Goal: Information Seeking & Learning: Compare options

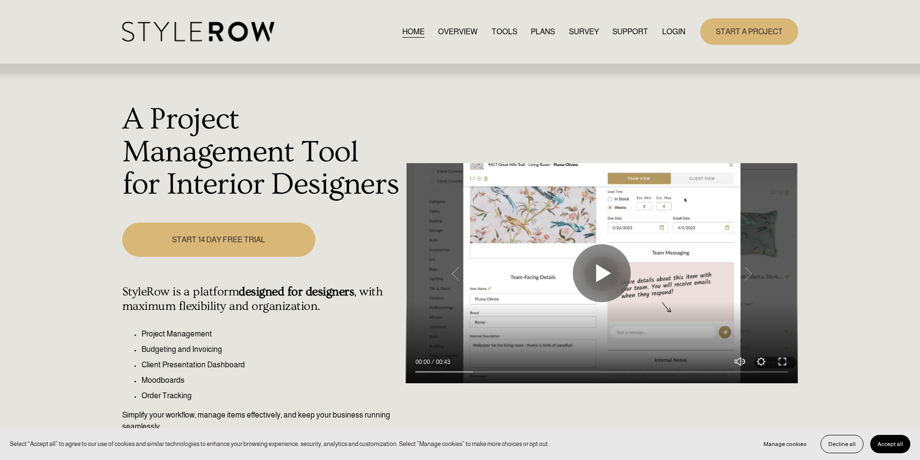
click at [669, 32] on link "LOGIN" at bounding box center [673, 31] width 23 height 13
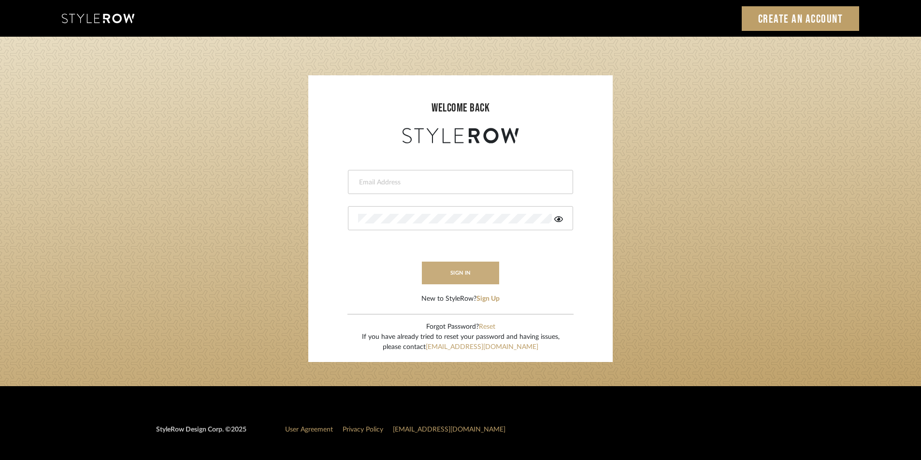
type input "Stylerowprojects1@mancini-design.com"
click at [463, 267] on button "sign in" at bounding box center [460, 273] width 77 height 23
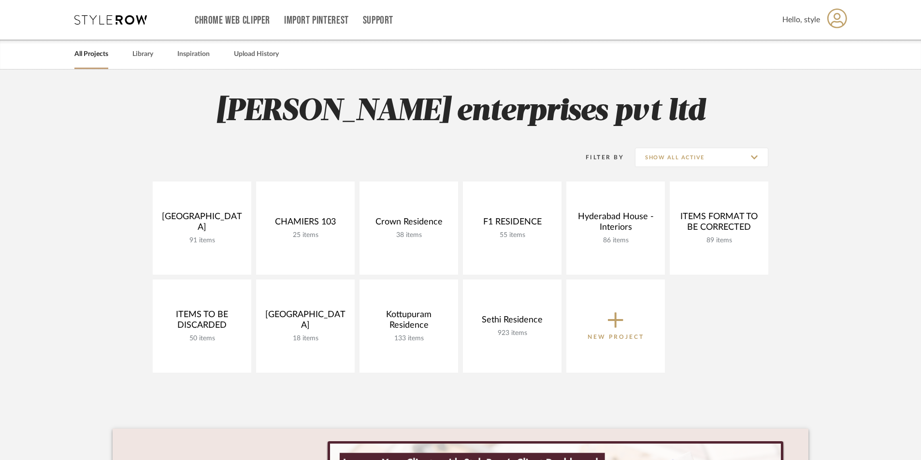
click at [131, 53] on div "All Projects Library Inspiration Upload History" at bounding box center [460, 54] width 801 height 29
click at [140, 56] on link "Library" at bounding box center [142, 54] width 21 height 13
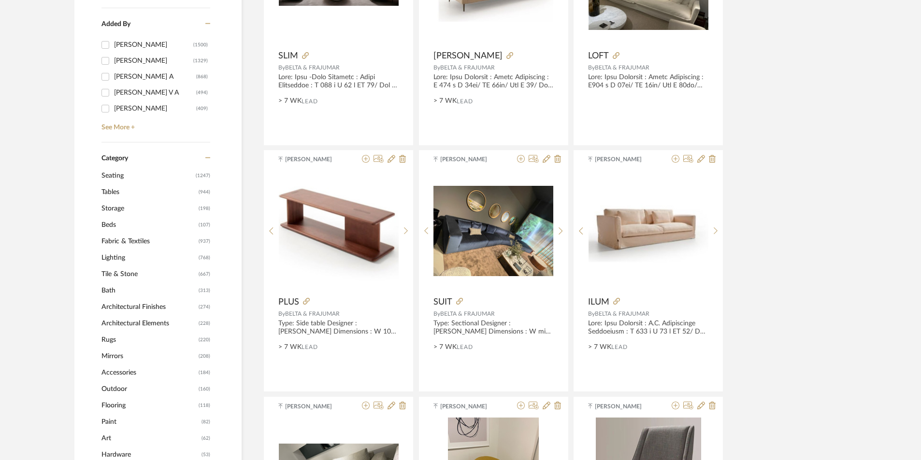
scroll to position [290, 0]
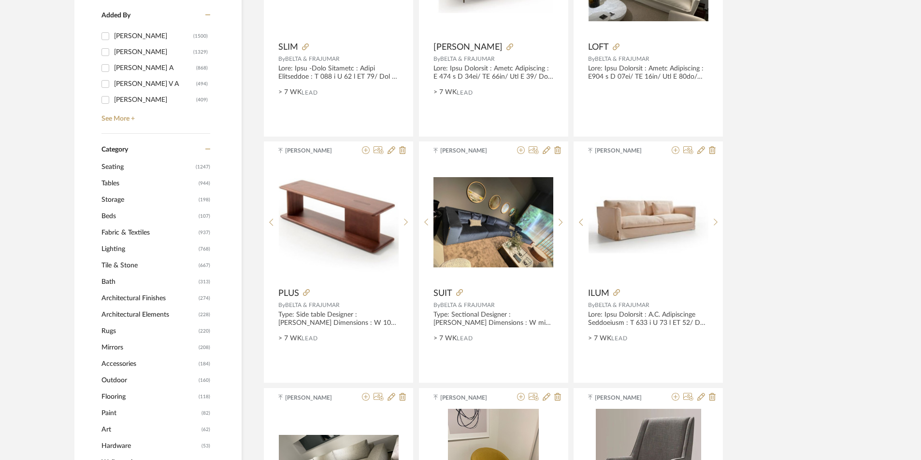
click at [166, 179] on span "Tables" at bounding box center [148, 183] width 95 height 16
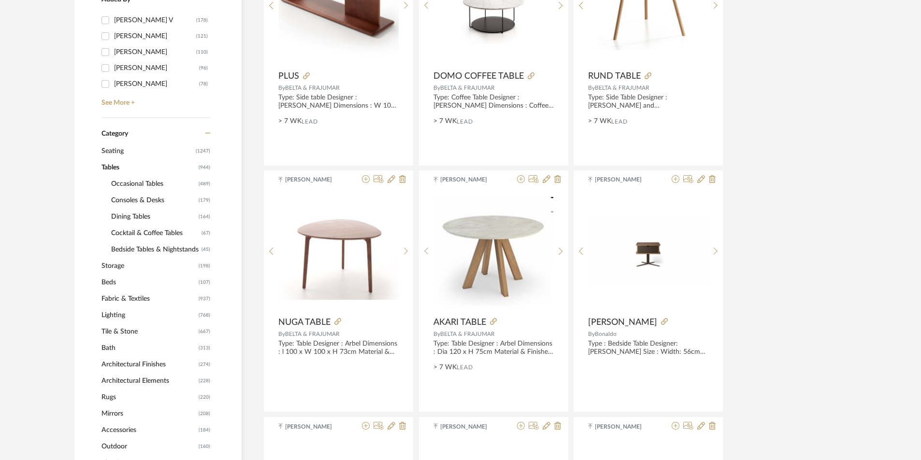
scroll to position [288, 0]
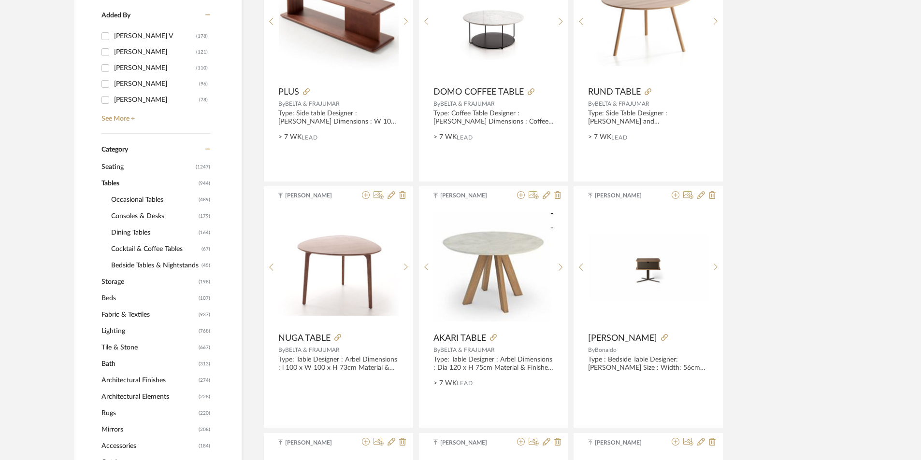
click at [153, 245] on span "Cocktail & Coffee Tables" at bounding box center [155, 249] width 88 height 16
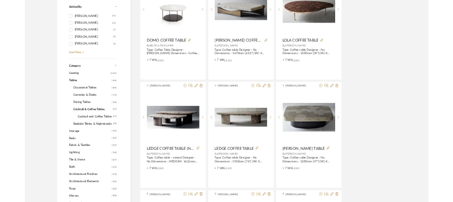
scroll to position [240, 0]
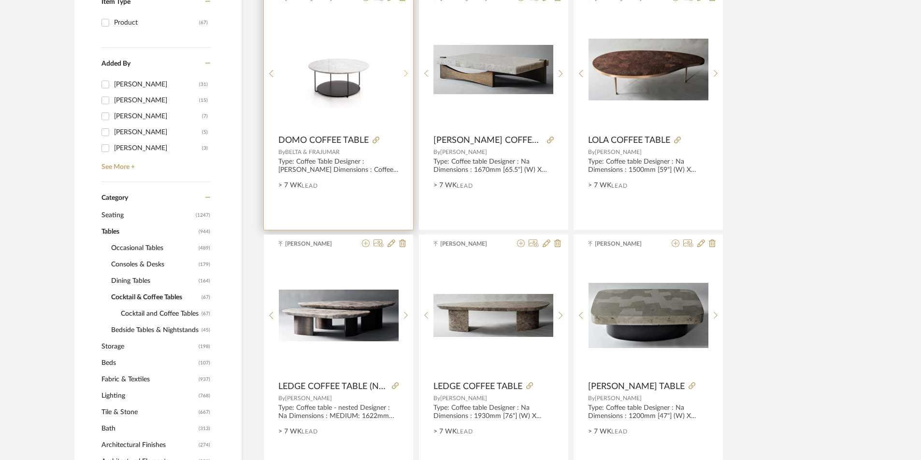
click at [403, 70] on sr-next-btn at bounding box center [405, 74] width 15 height 8
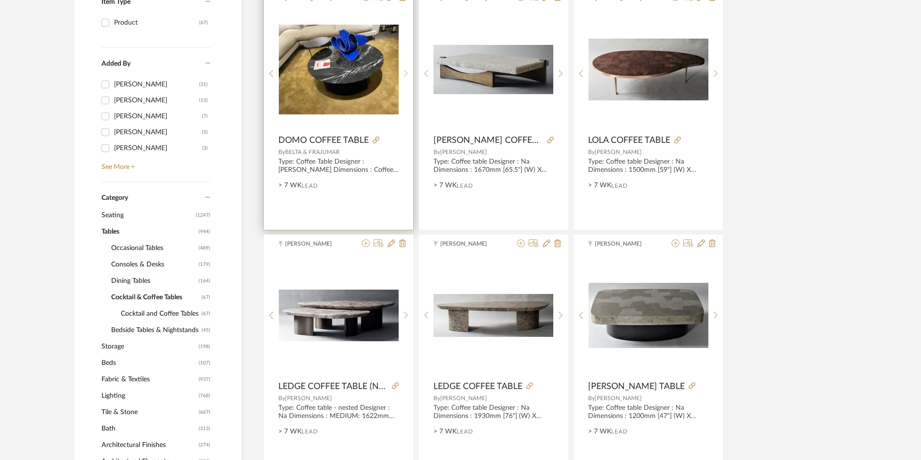
click at [403, 70] on sr-next-btn at bounding box center [405, 74] width 15 height 8
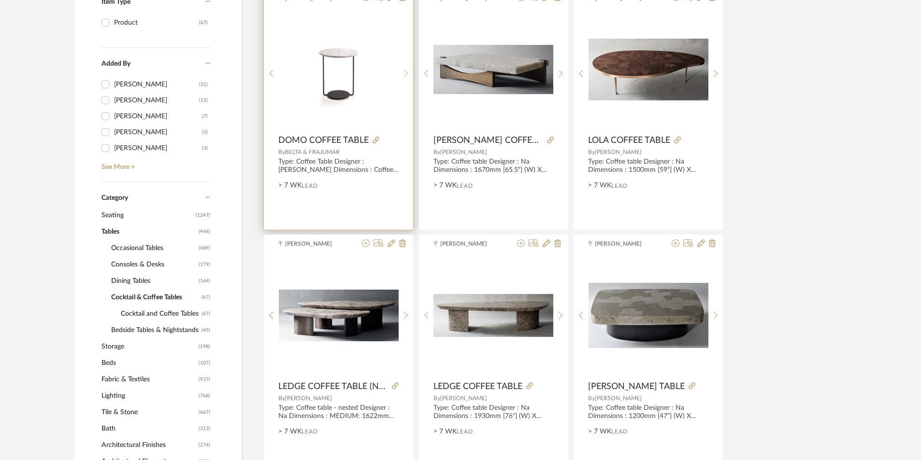
click at [403, 70] on sr-next-btn at bounding box center [405, 74] width 15 height 8
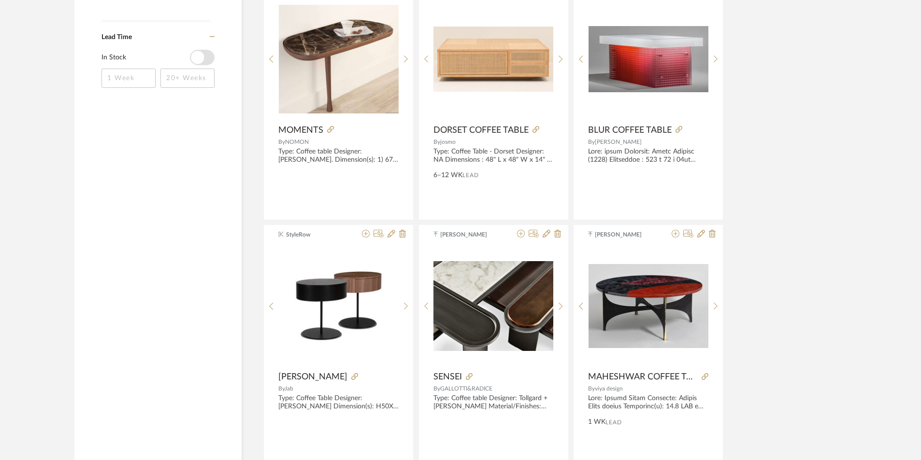
scroll to position [1497, 0]
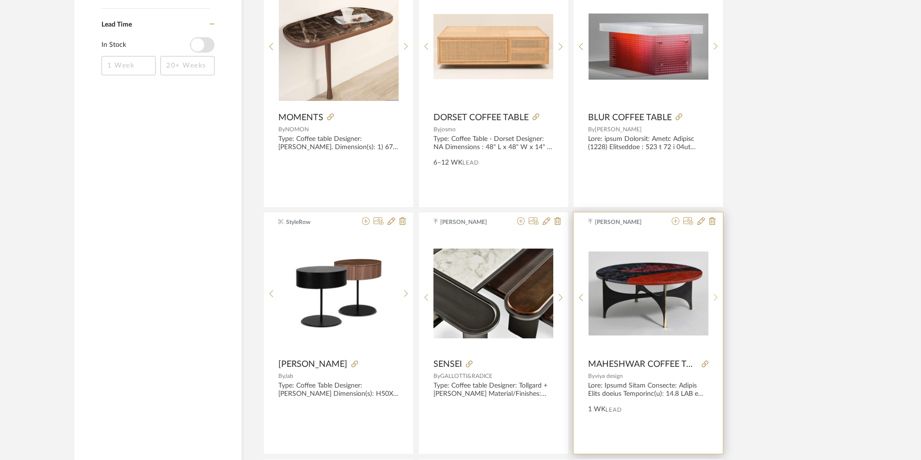
click at [459, 209] on sr-next-btn at bounding box center [715, 298] width 15 height 8
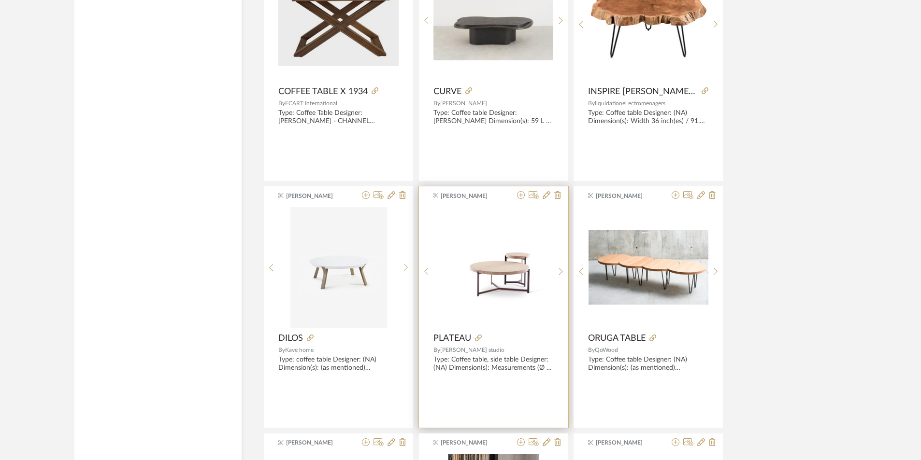
scroll to position [1980, 0]
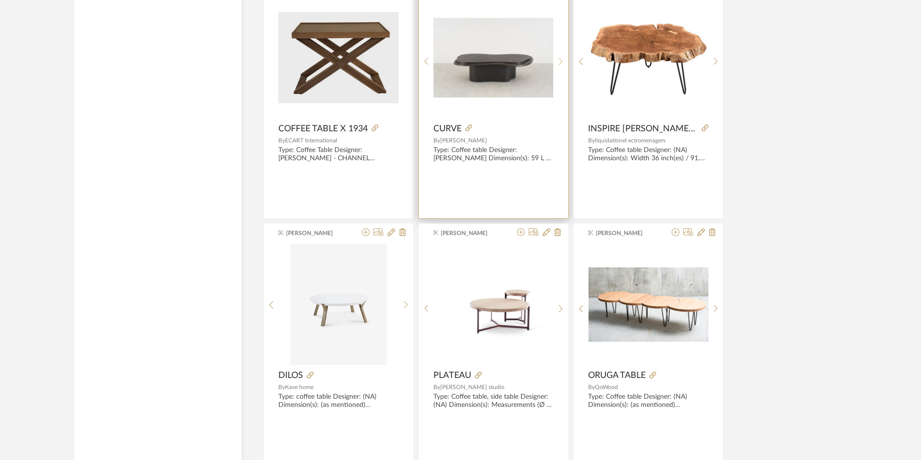
click at [459, 61] on icon at bounding box center [560, 61] width 4 height 8
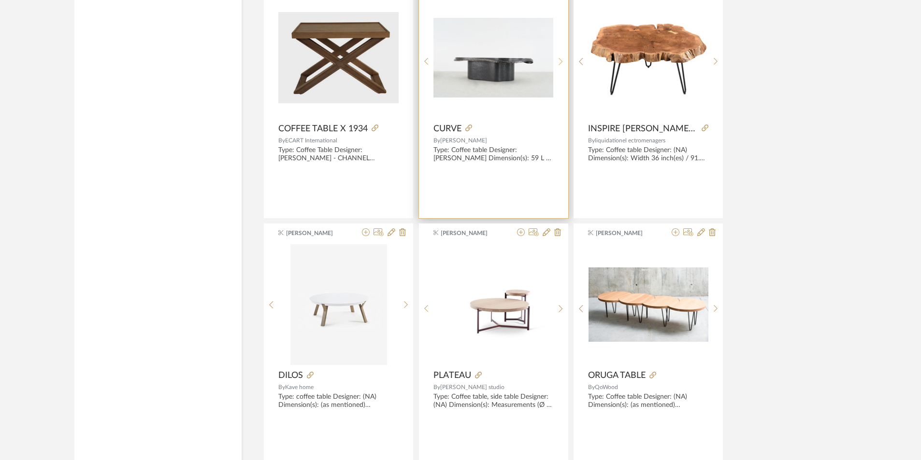
click at [459, 61] on icon at bounding box center [560, 61] width 4 height 8
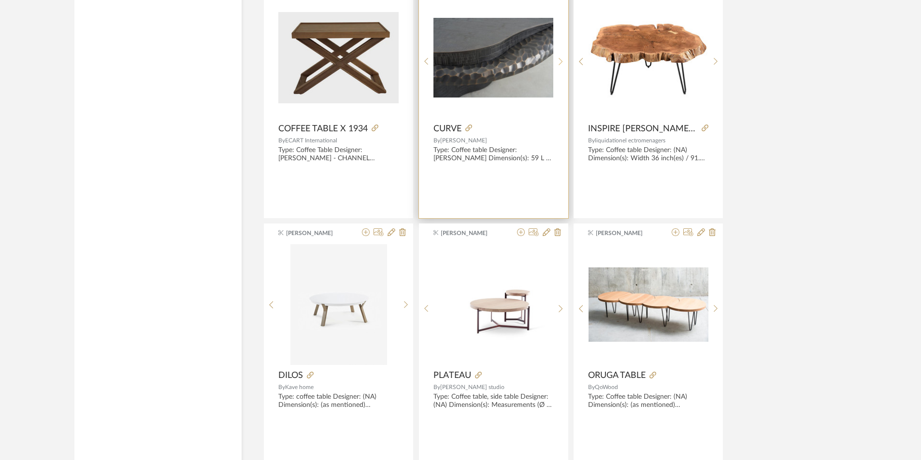
click at [459, 61] on icon at bounding box center [560, 61] width 4 height 8
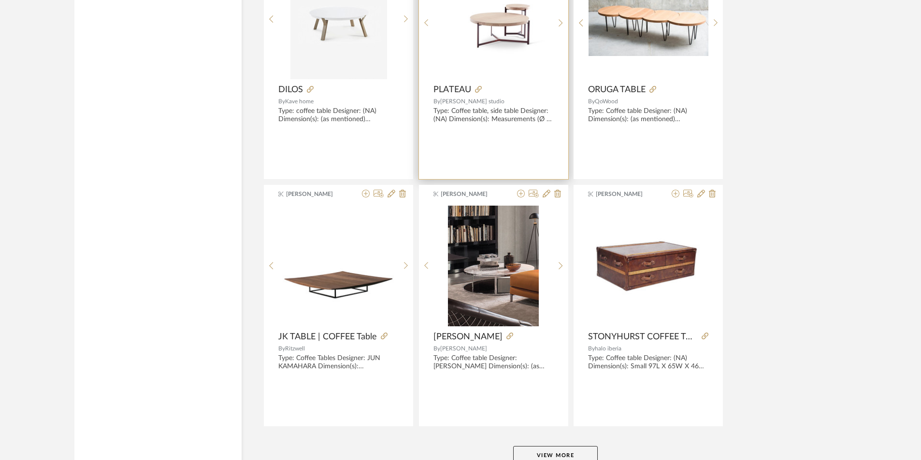
scroll to position [2335, 0]
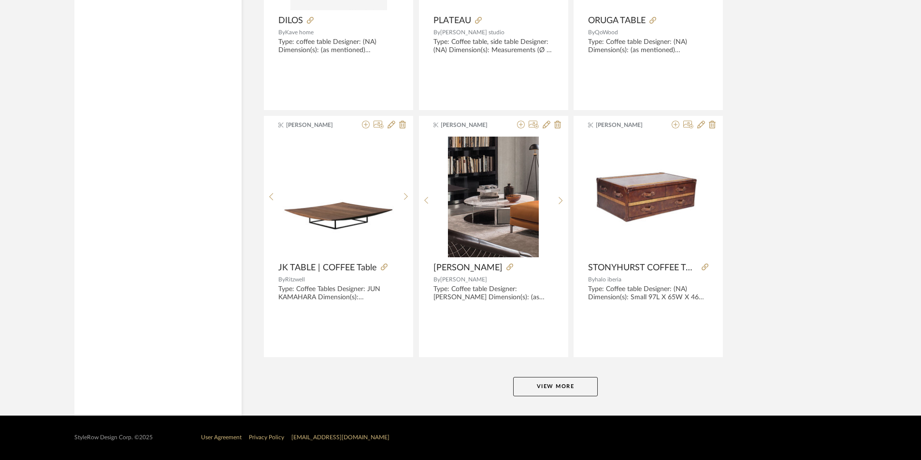
click at [459, 209] on button "View More" at bounding box center [555, 386] width 85 height 19
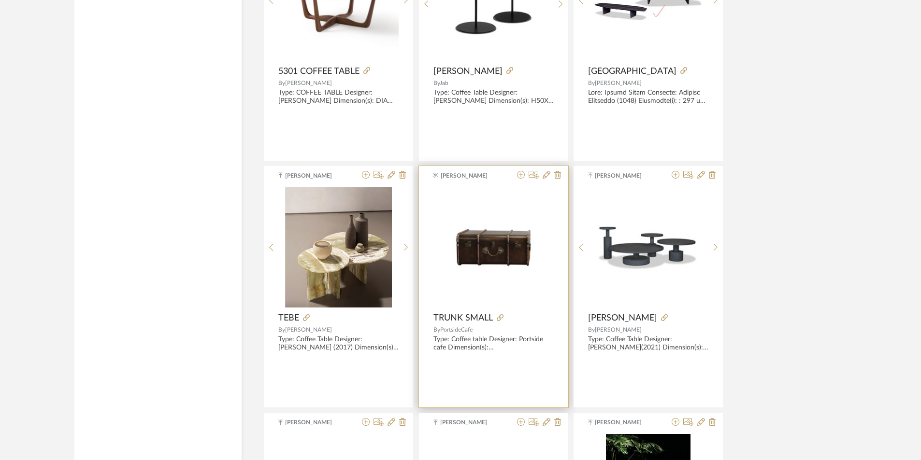
scroll to position [4760, 0]
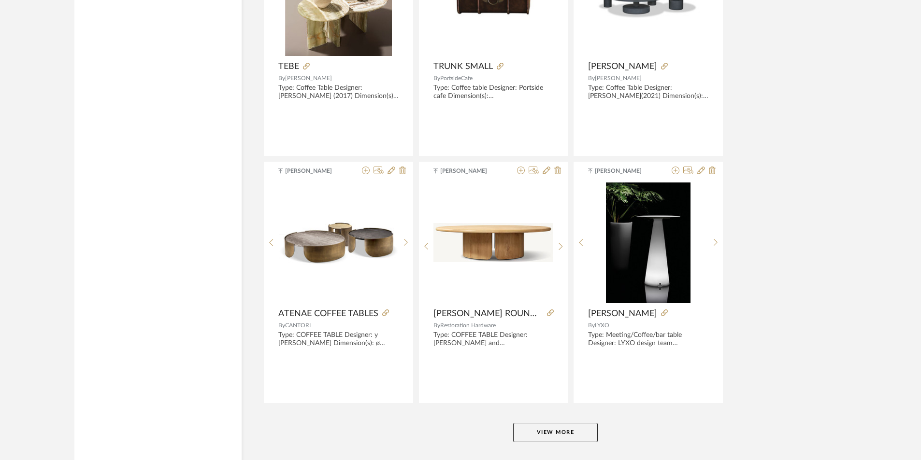
click at [459, 209] on button "View More" at bounding box center [555, 432] width 85 height 19
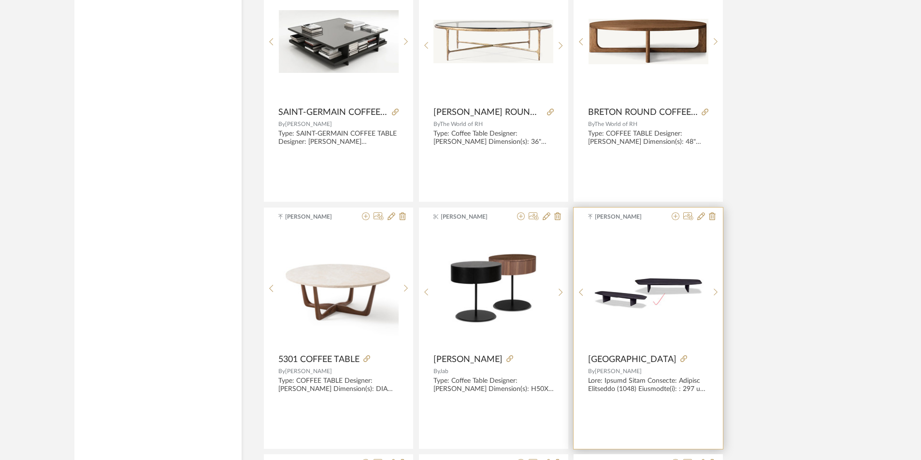
scroll to position [4107, 0]
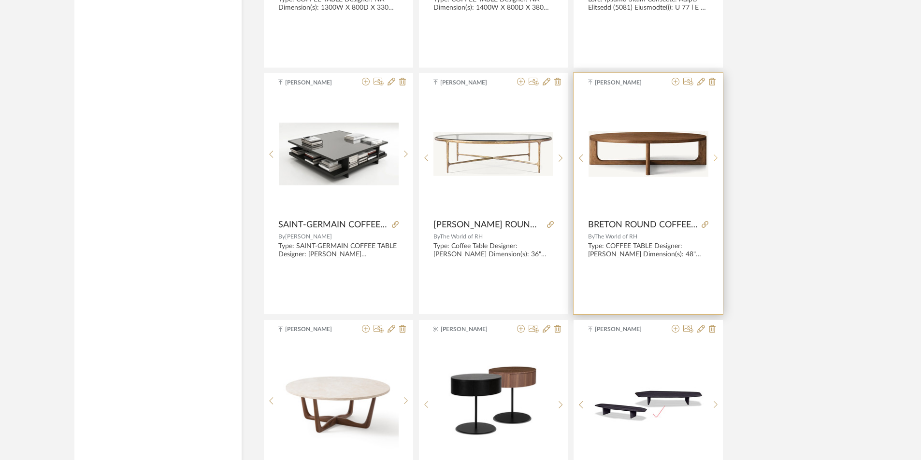
click at [459, 149] on div at bounding box center [715, 158] width 15 height 128
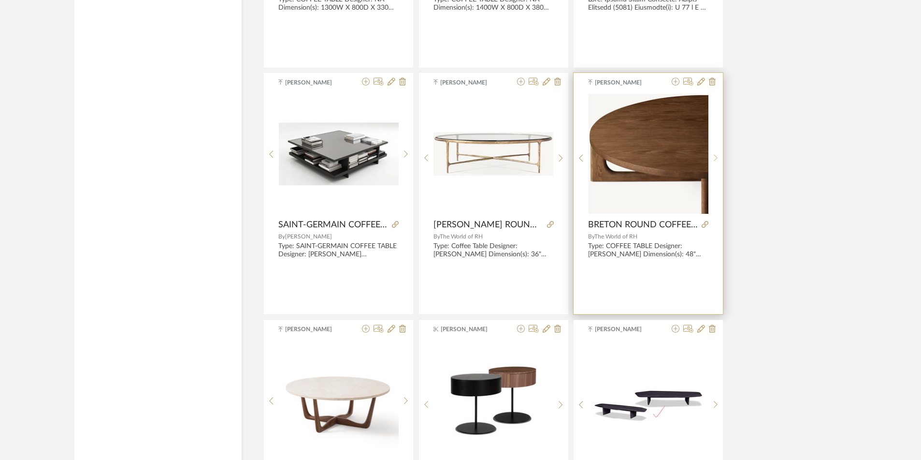
click at [459, 149] on div at bounding box center [715, 158] width 15 height 128
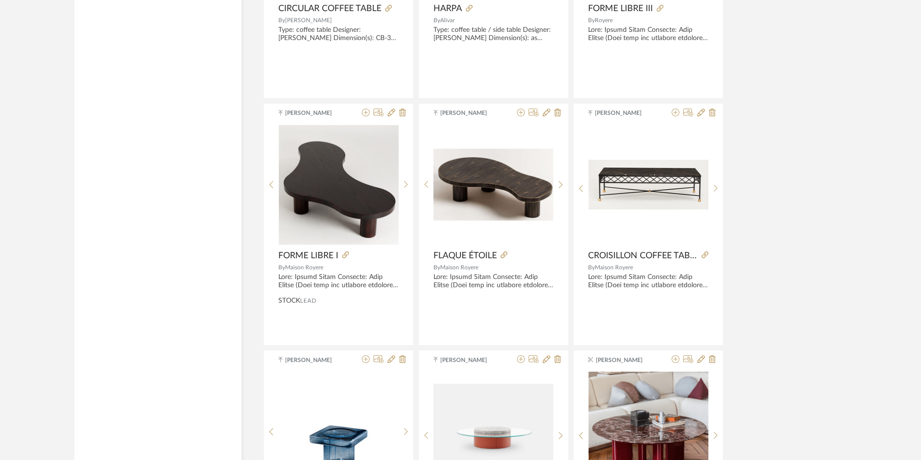
scroll to position [3334, 0]
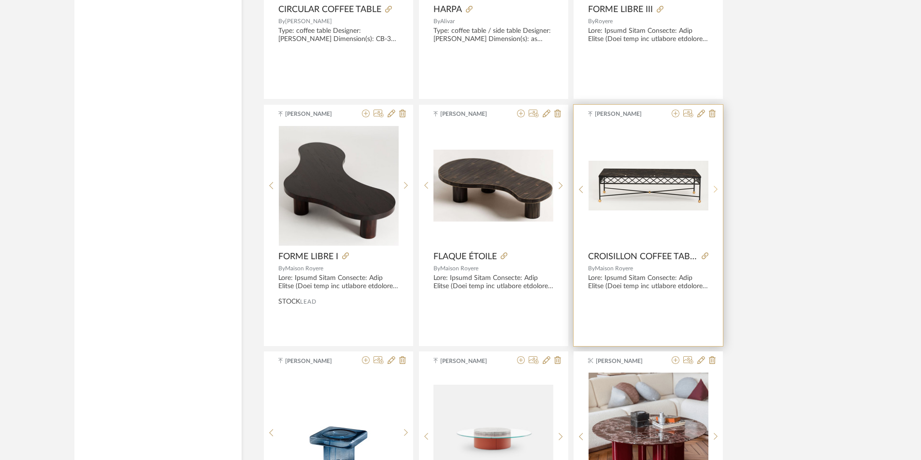
click at [459, 193] on sr-next-btn at bounding box center [715, 189] width 15 height 8
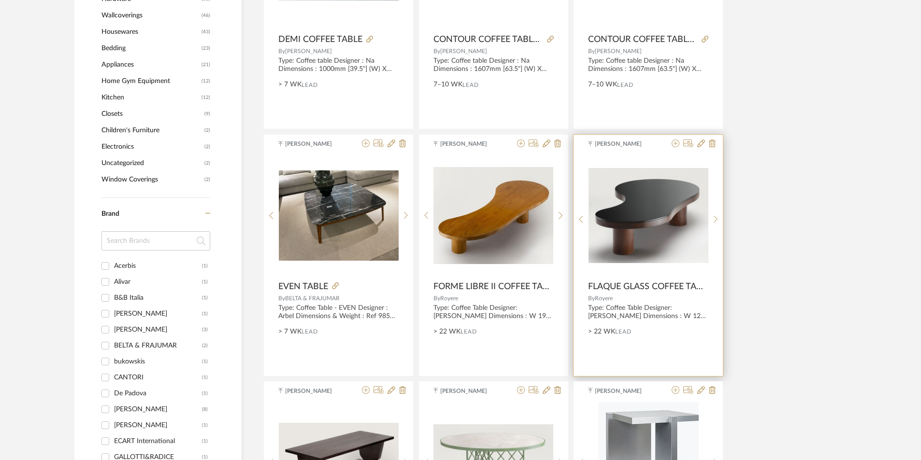
scroll to position [823, 0]
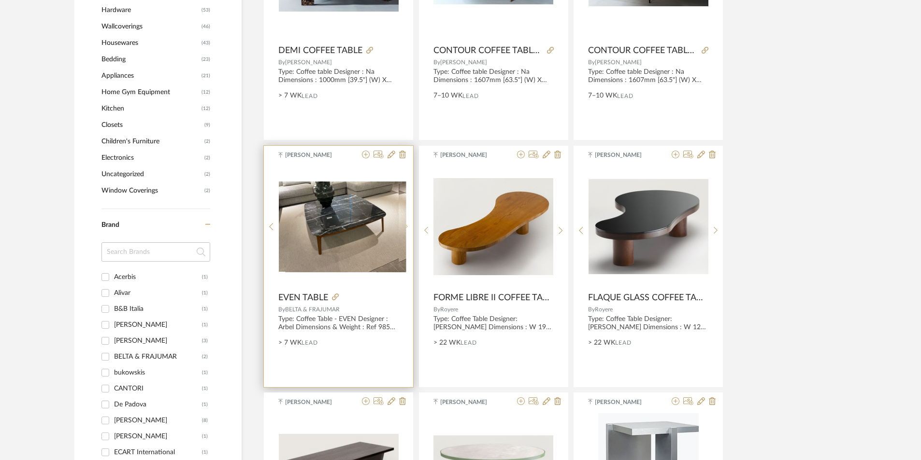
click at [406, 209] on div at bounding box center [405, 227] width 15 height 121
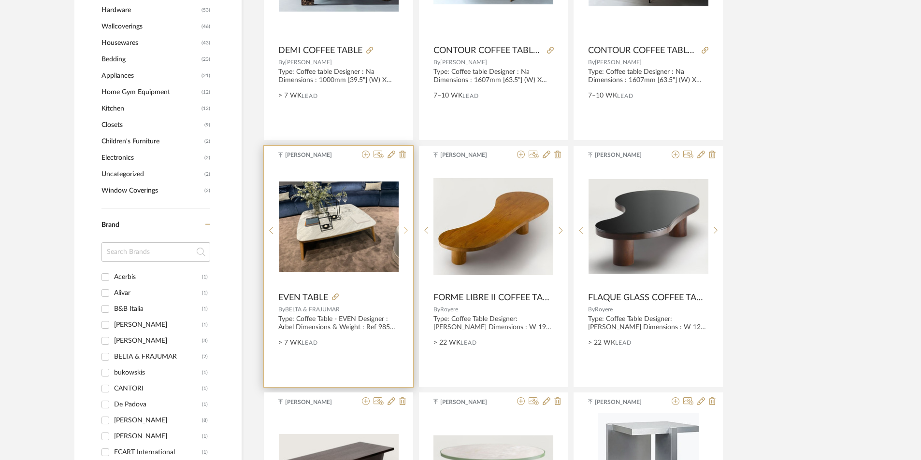
click at [406, 209] on div at bounding box center [405, 231] width 15 height 128
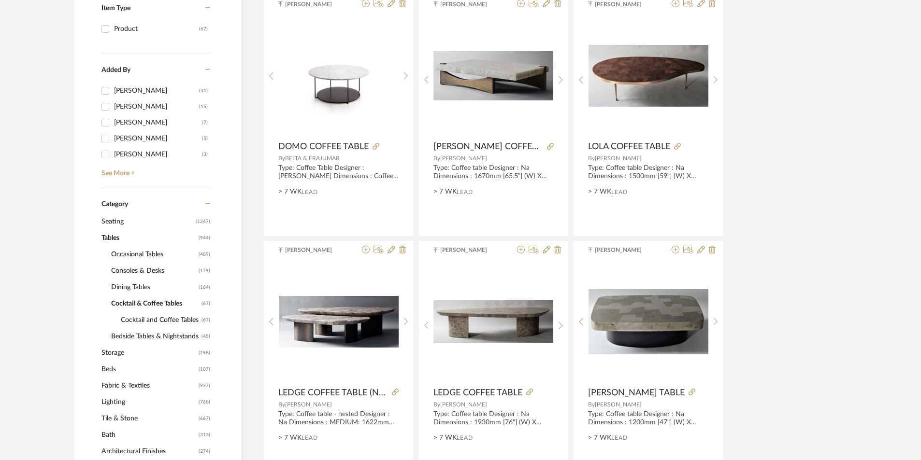
scroll to position [241, 0]
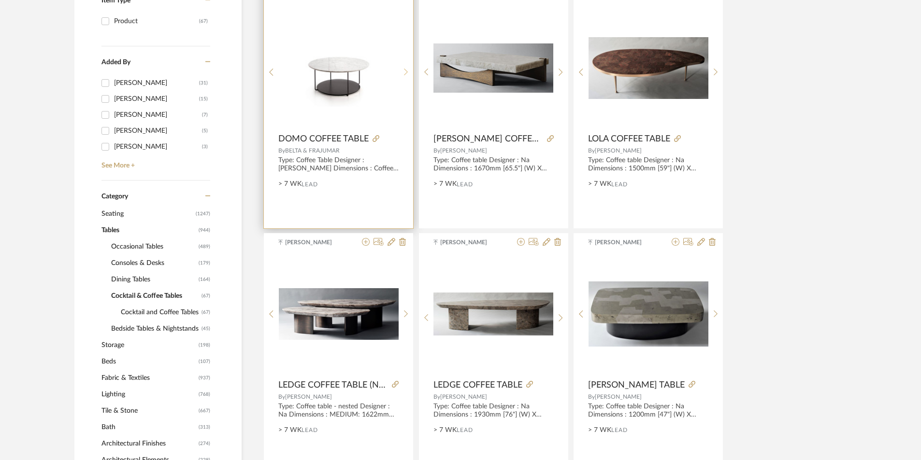
click at [398, 71] on sr-next-btn at bounding box center [405, 72] width 15 height 8
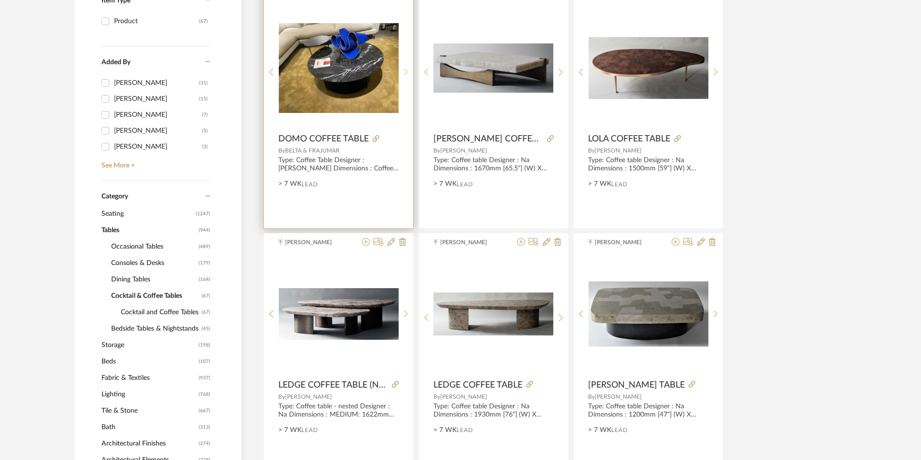
click at [398, 71] on sr-next-btn at bounding box center [405, 72] width 15 height 8
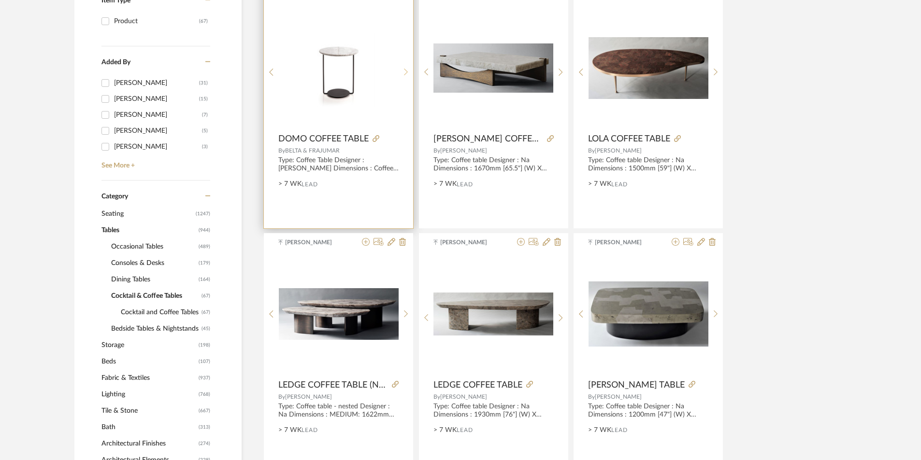
click at [398, 71] on sr-next-btn at bounding box center [405, 72] width 15 height 8
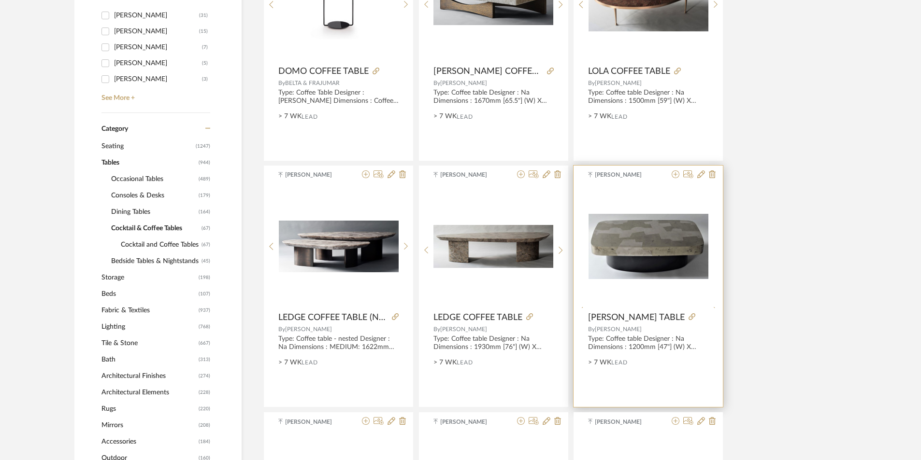
scroll to position [386, 0]
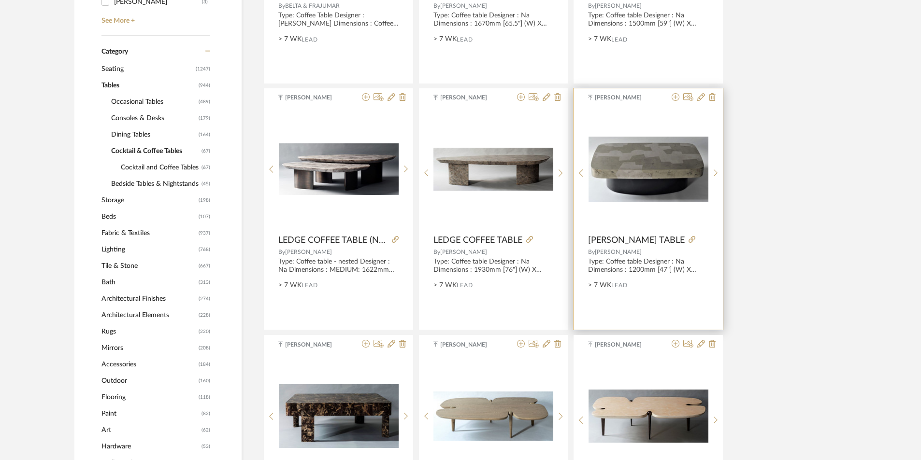
click at [459, 169] on img "0" at bounding box center [648, 169] width 120 height 65
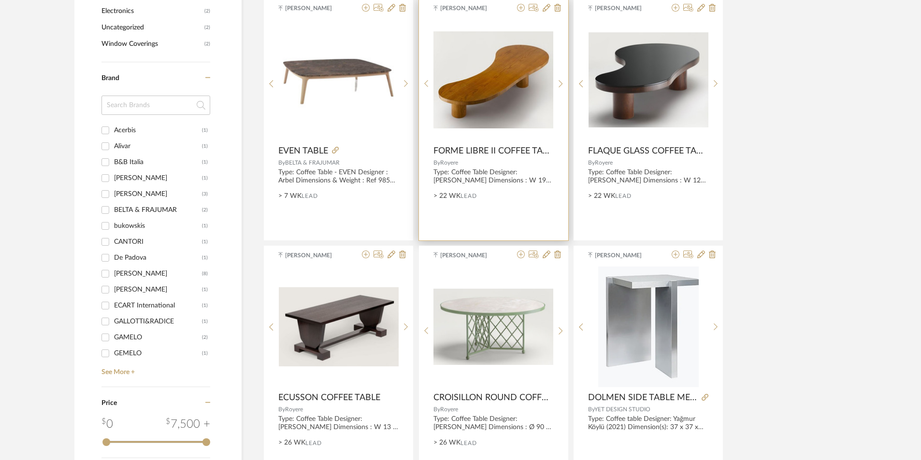
scroll to position [966, 0]
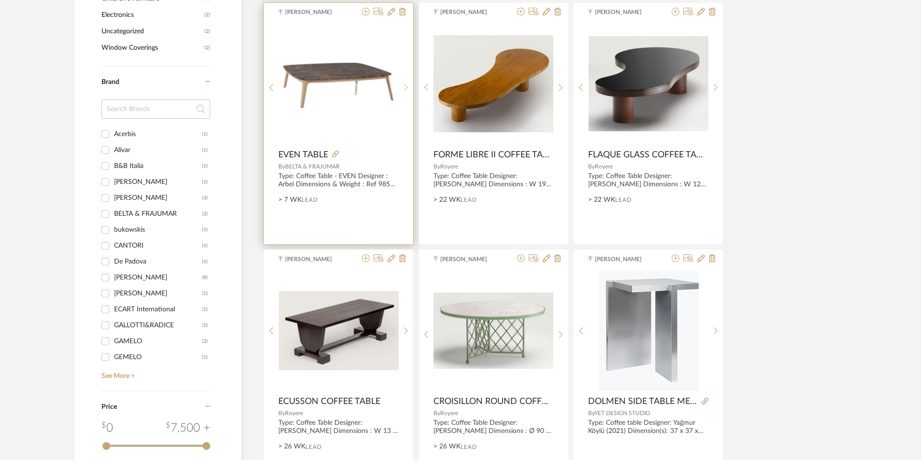
click at [402, 86] on sr-next-btn at bounding box center [405, 88] width 15 height 8
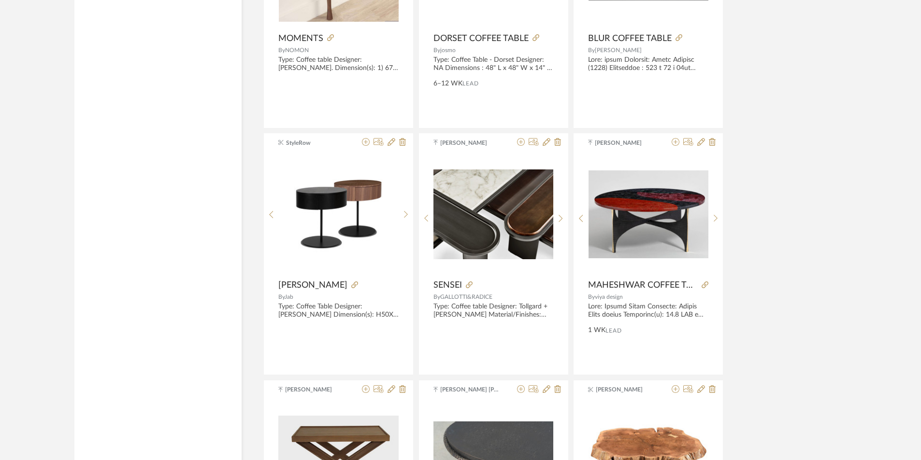
scroll to position [1642, 0]
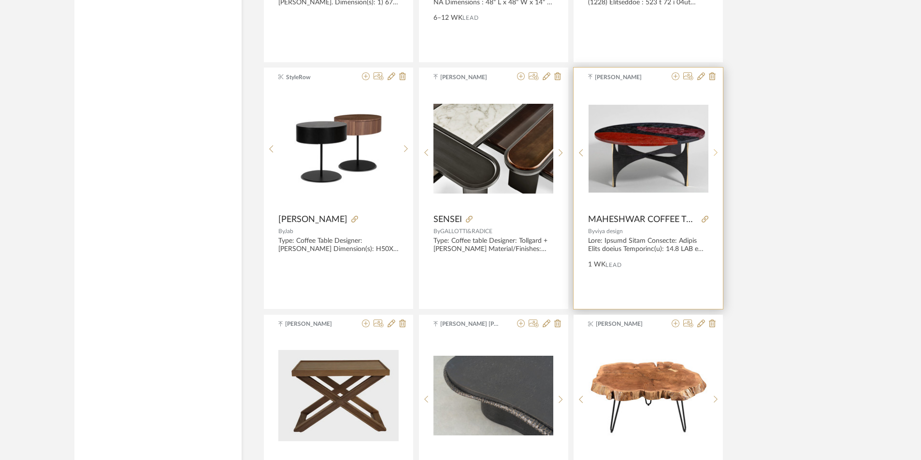
click at [459, 149] on sr-next-btn at bounding box center [715, 153] width 15 height 8
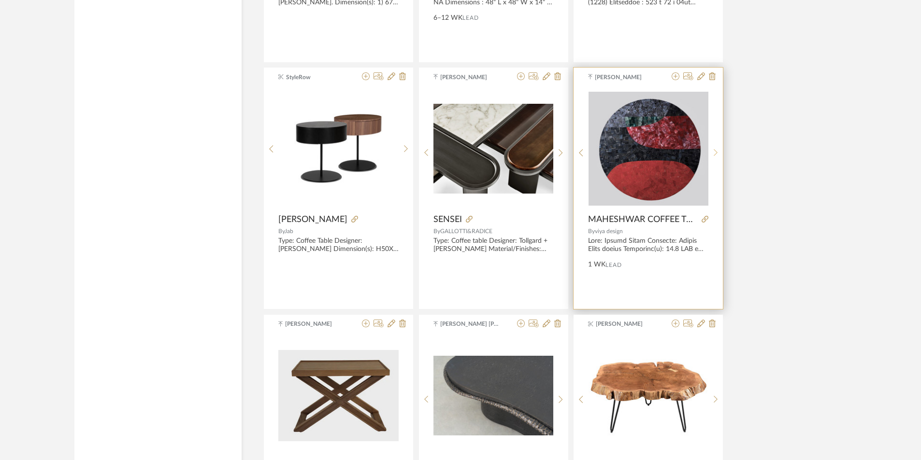
click at [459, 149] on sr-next-btn at bounding box center [715, 153] width 15 height 8
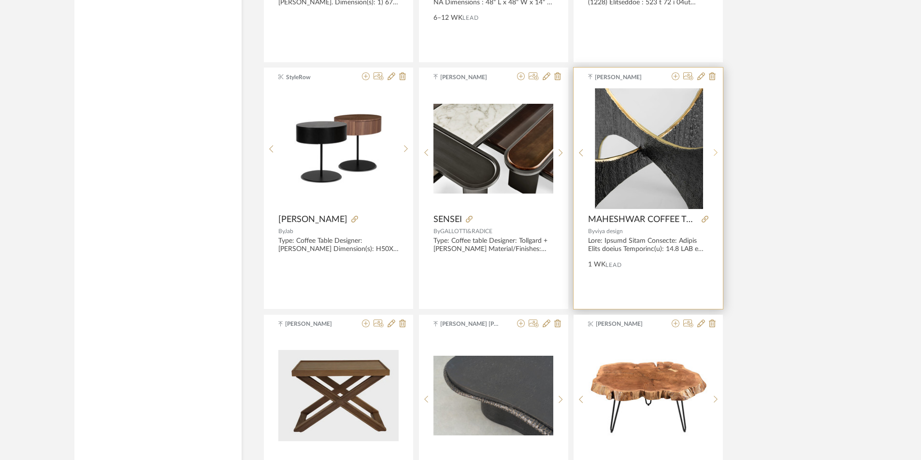
click at [459, 149] on sr-next-btn at bounding box center [715, 153] width 15 height 8
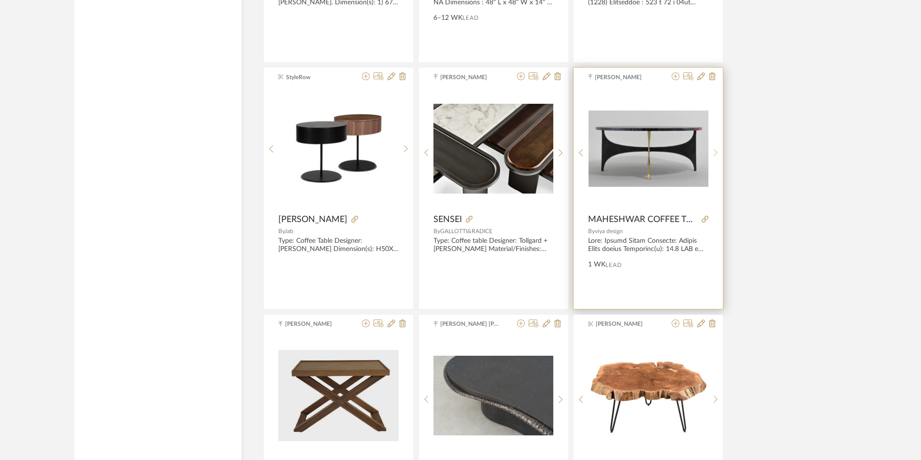
click at [459, 149] on sr-next-btn at bounding box center [715, 153] width 15 height 8
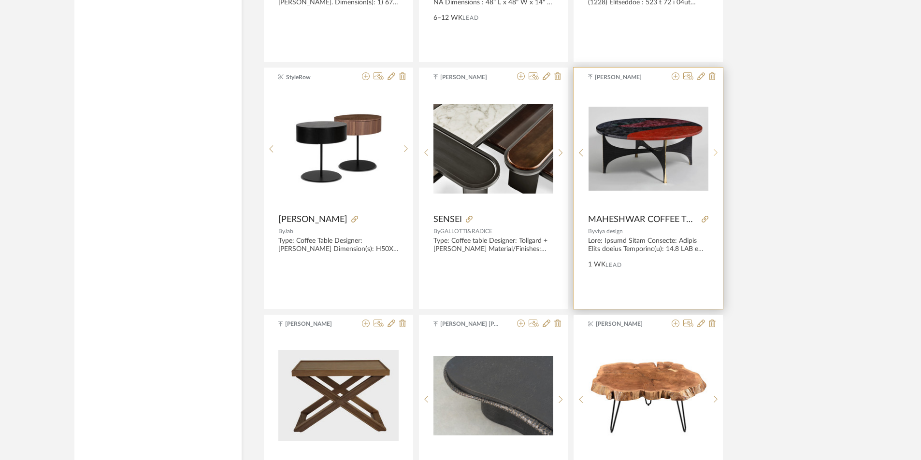
click at [459, 149] on sr-next-btn at bounding box center [715, 153] width 15 height 8
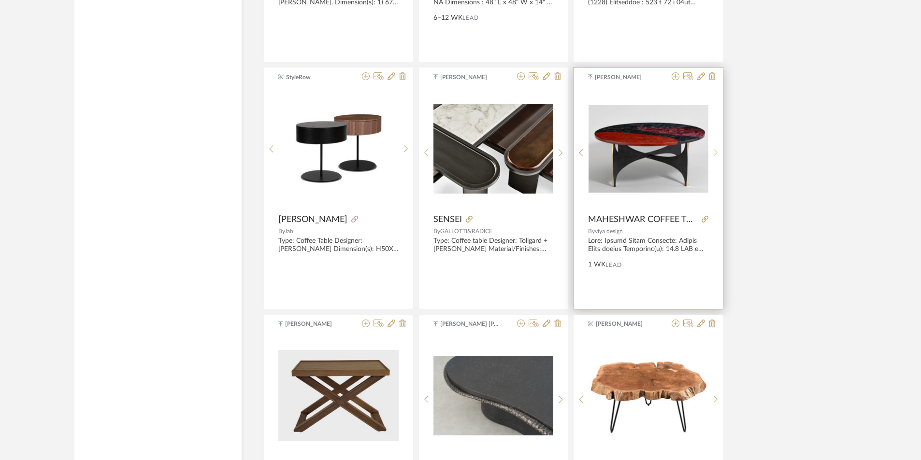
click at [459, 149] on sr-next-btn at bounding box center [715, 153] width 15 height 8
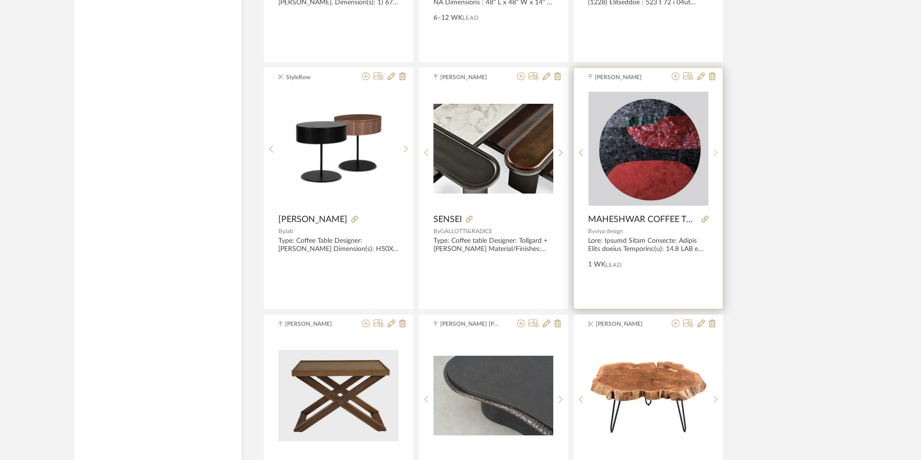
click at [459, 149] on sr-next-btn at bounding box center [715, 153] width 15 height 8
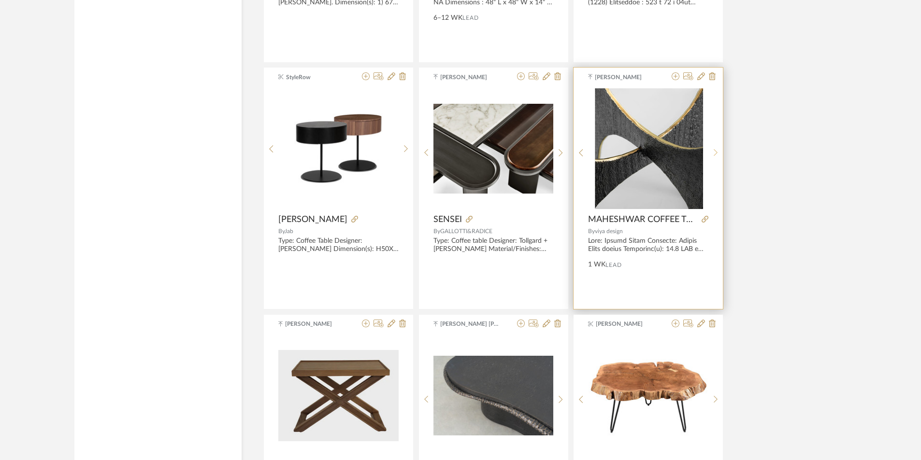
click at [459, 146] on div at bounding box center [715, 152] width 15 height 128
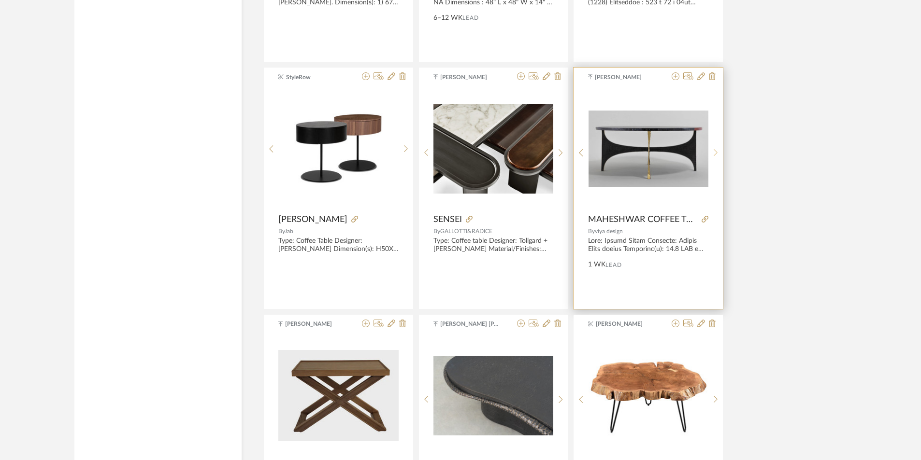
click at [459, 146] on div at bounding box center [715, 152] width 15 height 128
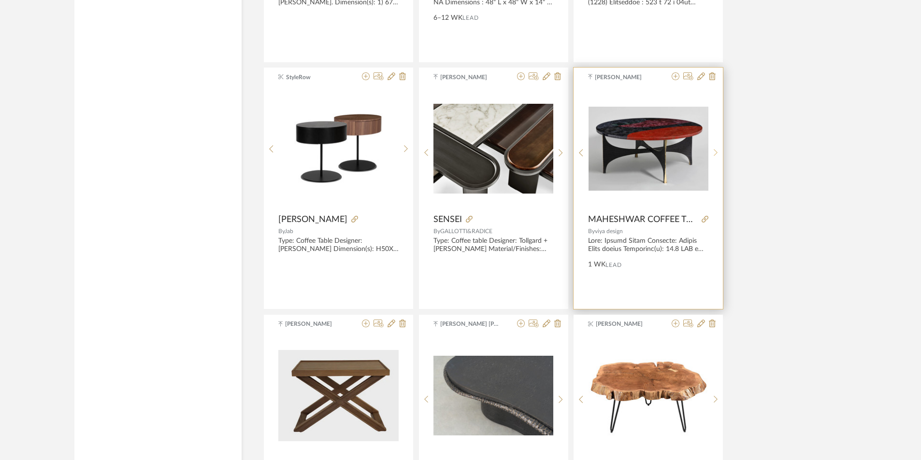
click at [459, 146] on div at bounding box center [715, 152] width 15 height 128
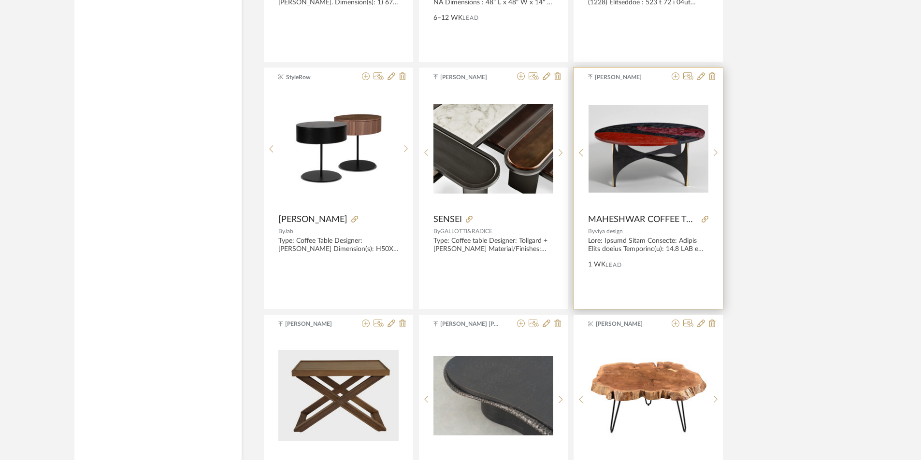
click at [459, 209] on product-name "MAHESHWAR COFFEE TABLE" at bounding box center [647, 219] width 149 height 11
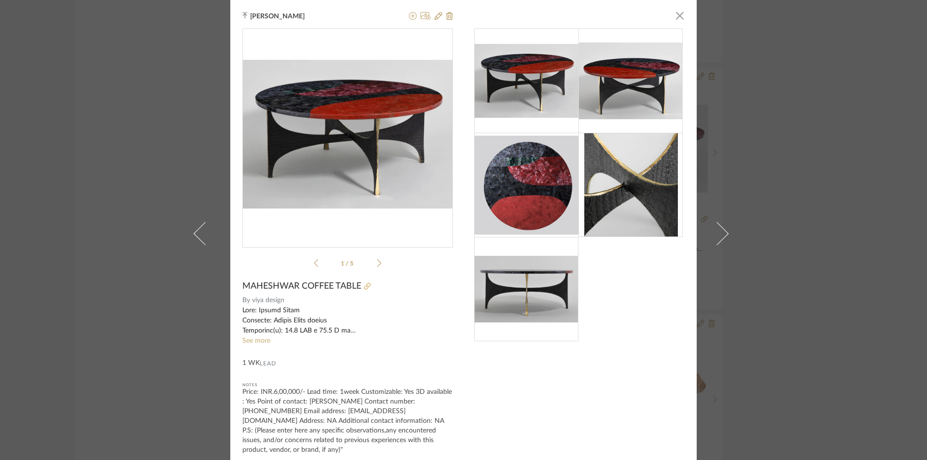
click at [364, 209] on icon at bounding box center [367, 286] width 7 height 7
click at [459, 209] on div "Tehseen Mukadam × 1 / 5 MAHESHWAR COFFEE TABLE By viya design See more 1 WK Lea…" at bounding box center [463, 230] width 927 height 460
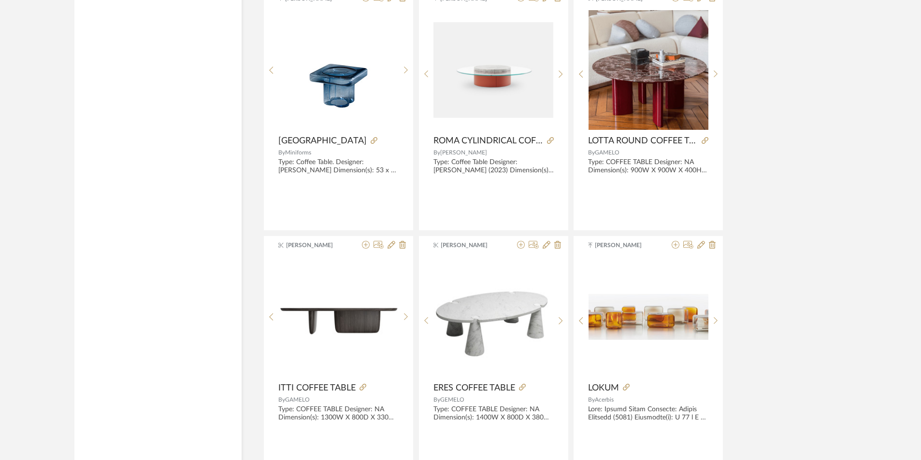
scroll to position [3816, 0]
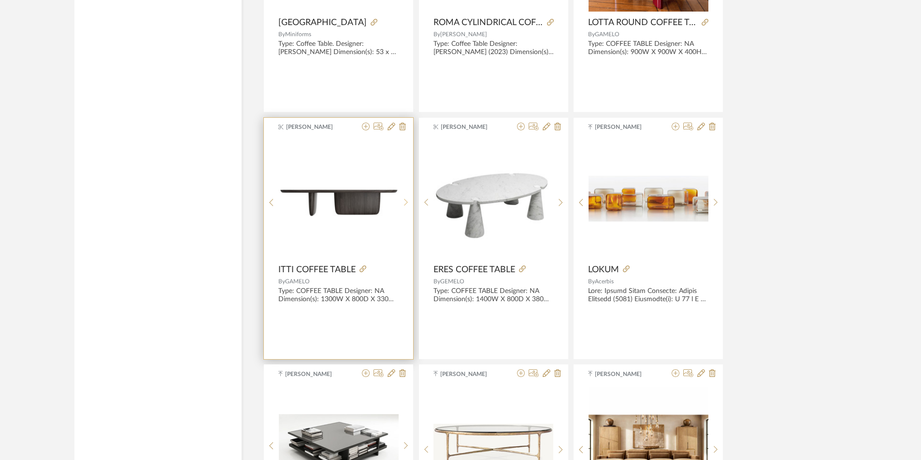
click at [408, 195] on div at bounding box center [405, 203] width 15 height 128
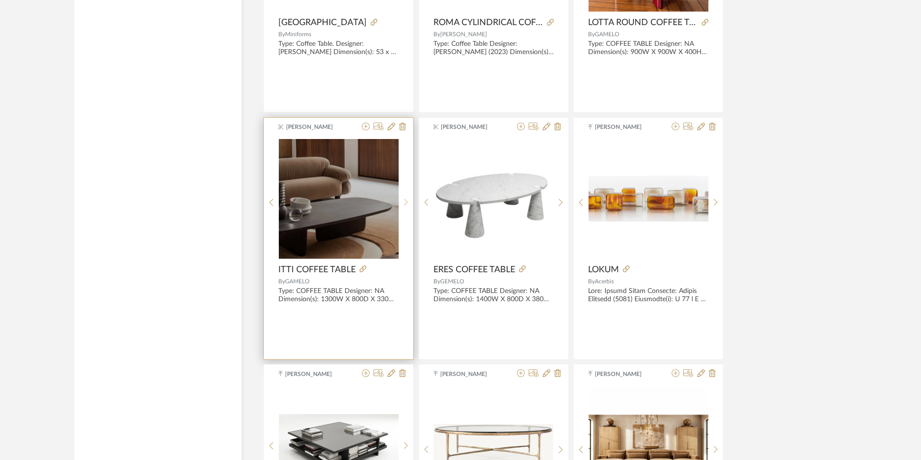
click at [408, 195] on div at bounding box center [405, 203] width 15 height 128
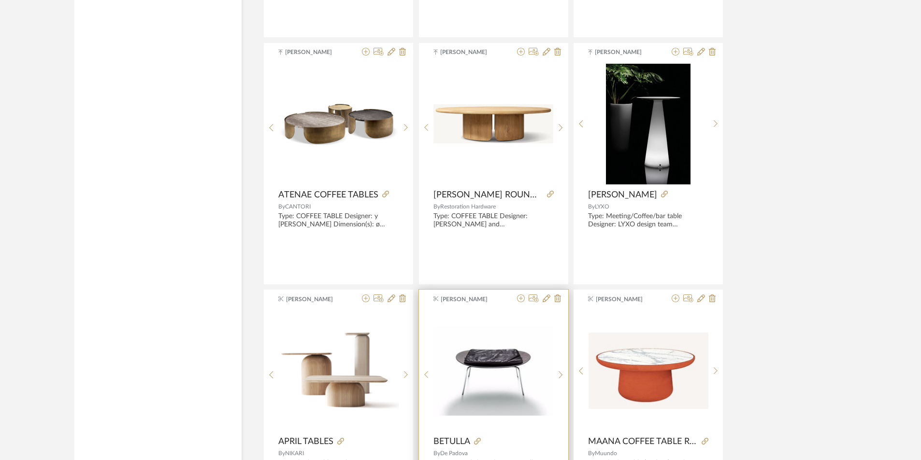
scroll to position [4878, 0]
click at [396, 209] on img "0" at bounding box center [339, 372] width 120 height 120
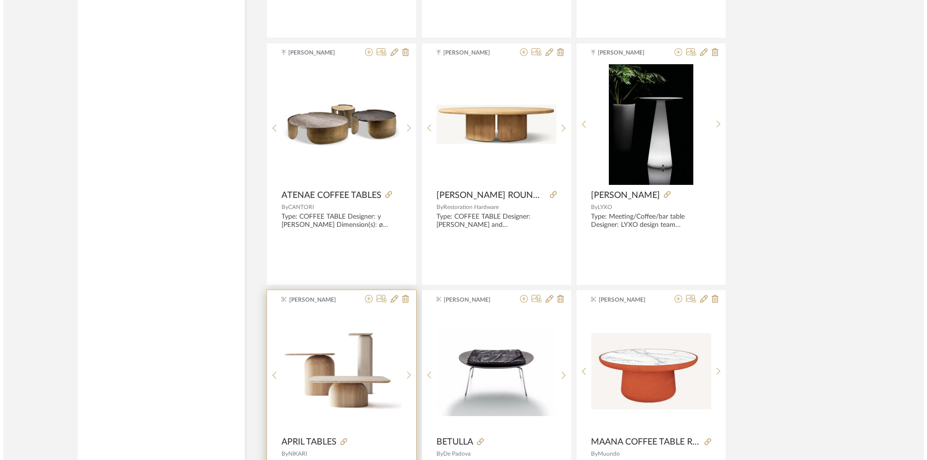
scroll to position [0, 0]
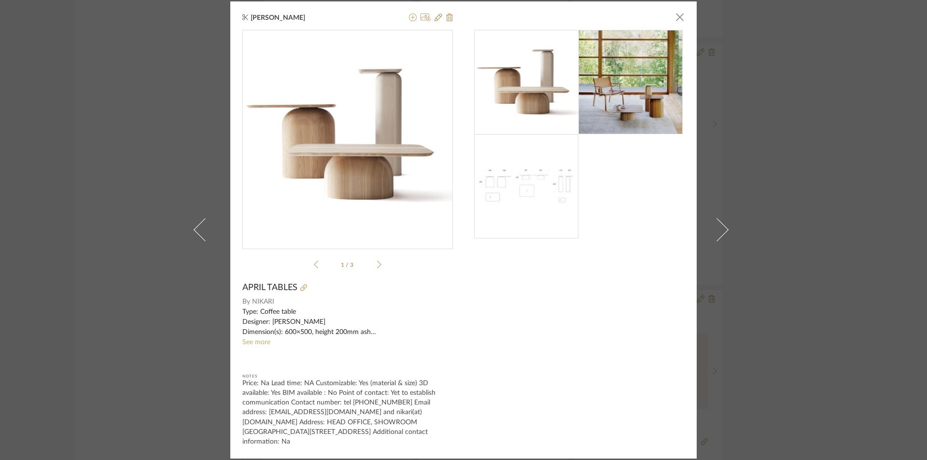
click at [384, 209] on div "1 / 3" at bounding box center [347, 151] width 211 height 243
click at [382, 209] on div "1 / 3" at bounding box center [347, 151] width 211 height 243
click at [373, 209] on li "1 / 3" at bounding box center [347, 265] width 59 height 12
click at [379, 209] on div "1 / 3" at bounding box center [347, 151] width 211 height 243
click at [373, 209] on li "1 / 3" at bounding box center [347, 265] width 59 height 12
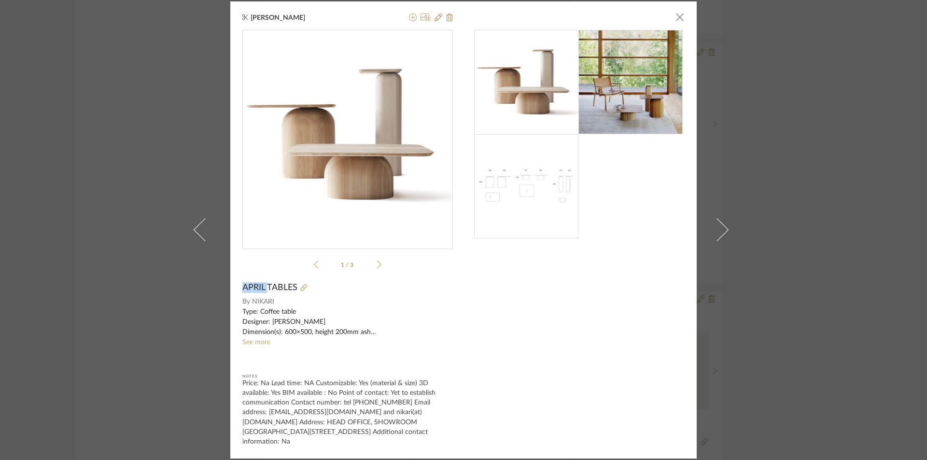
click at [373, 209] on li "1 / 3" at bounding box center [347, 265] width 59 height 12
click at [385, 209] on div "1 / 3" at bounding box center [347, 151] width 211 height 243
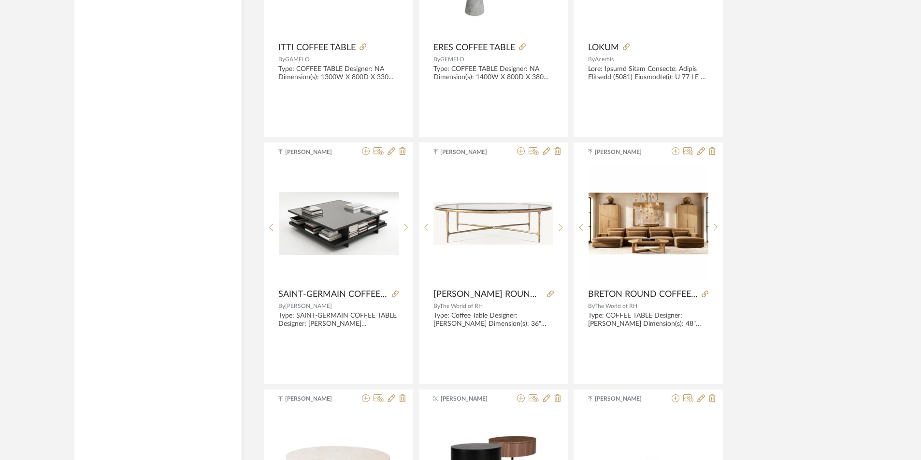
scroll to position [4009, 0]
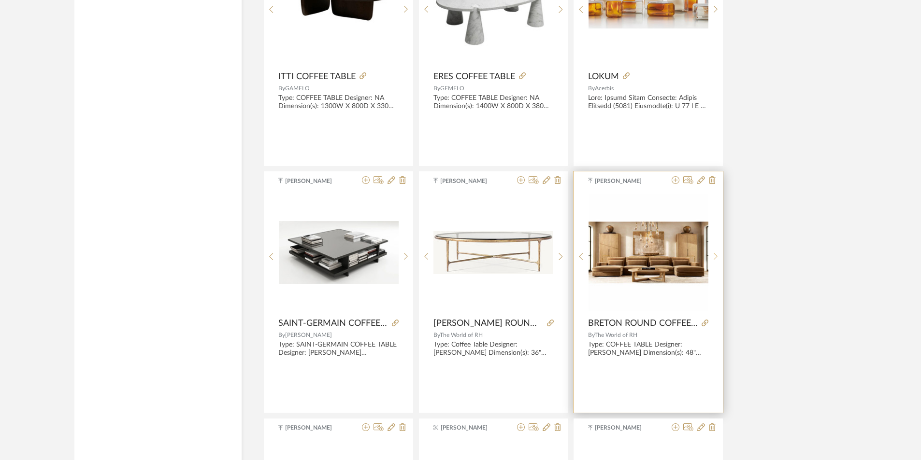
click at [459, 209] on sr-next-btn at bounding box center [715, 257] width 15 height 8
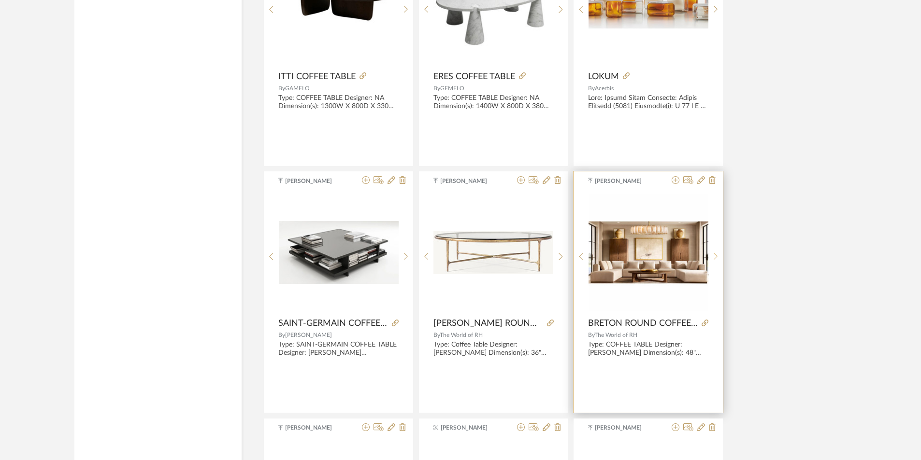
click at [459, 209] on sr-next-btn at bounding box center [715, 257] width 15 height 8
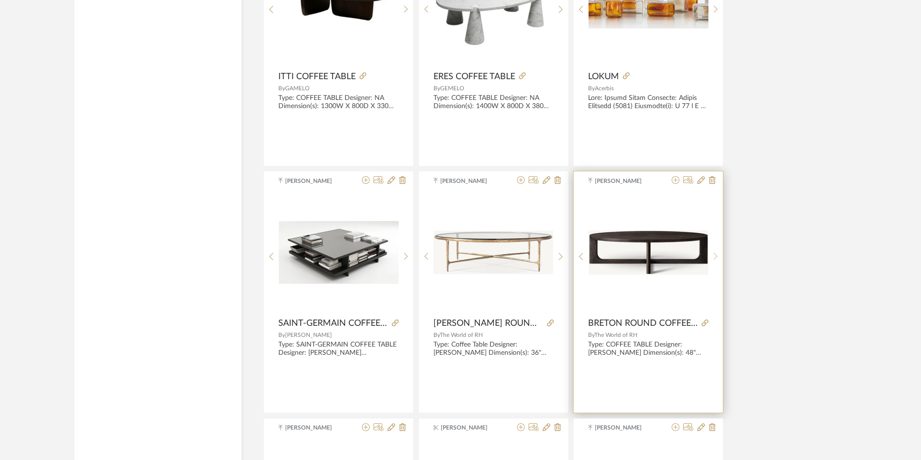
click at [459, 209] on sr-next-btn at bounding box center [715, 257] width 15 height 8
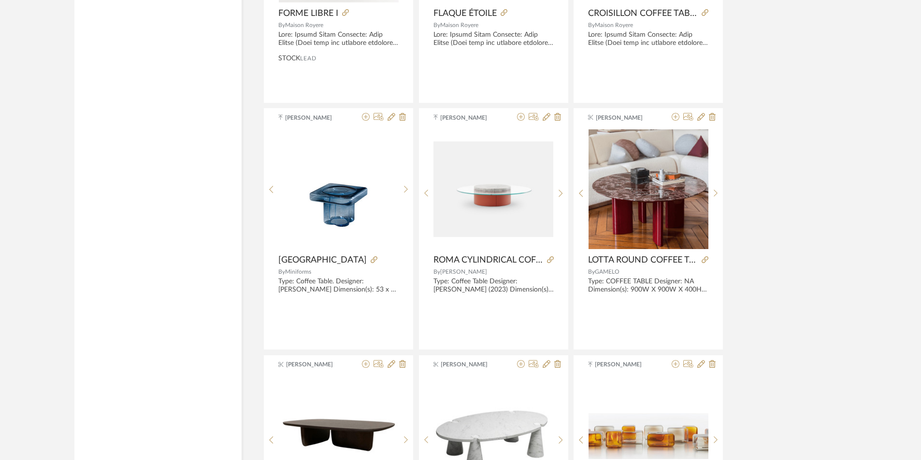
scroll to position [3477, 0]
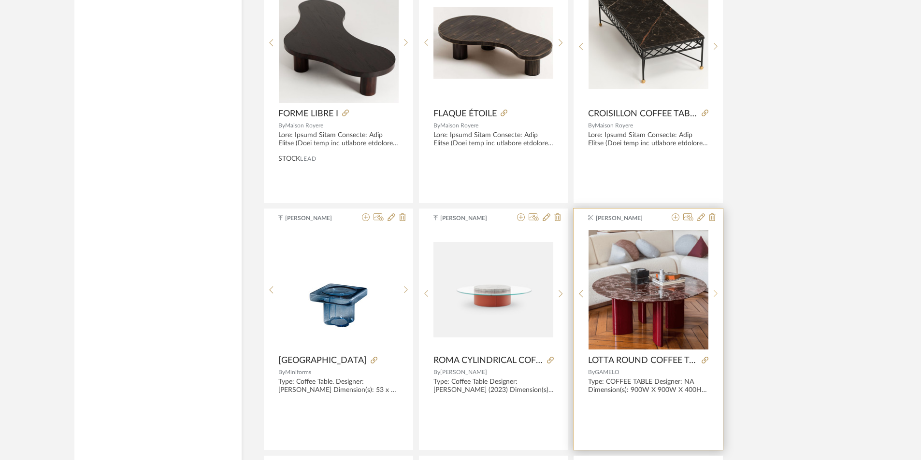
click at [459, 209] on icon at bounding box center [715, 294] width 4 height 8
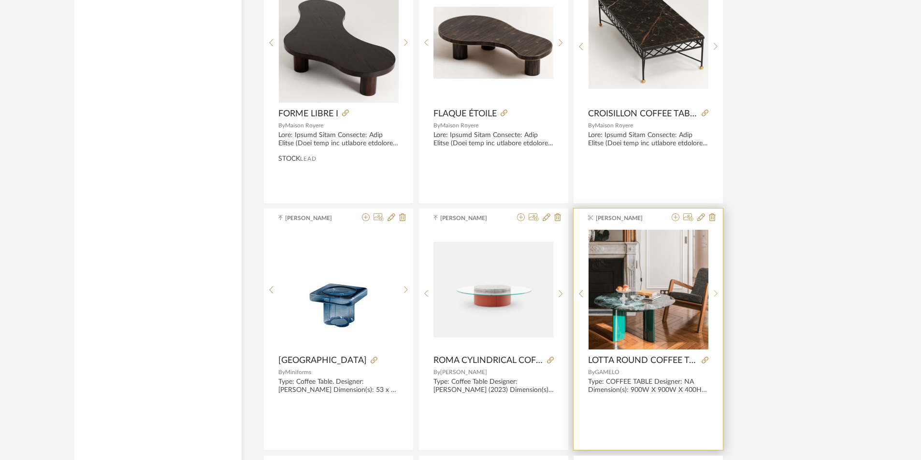
click at [459, 209] on icon at bounding box center [715, 294] width 4 height 8
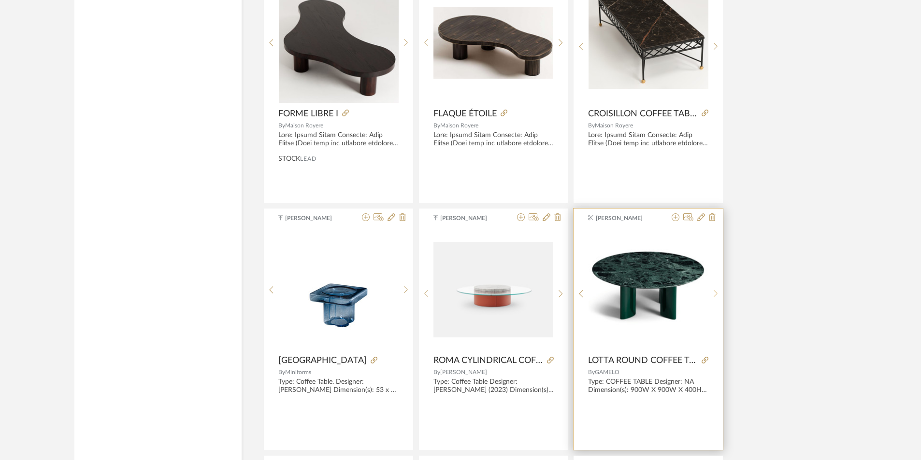
click at [459, 209] on icon at bounding box center [715, 294] width 4 height 8
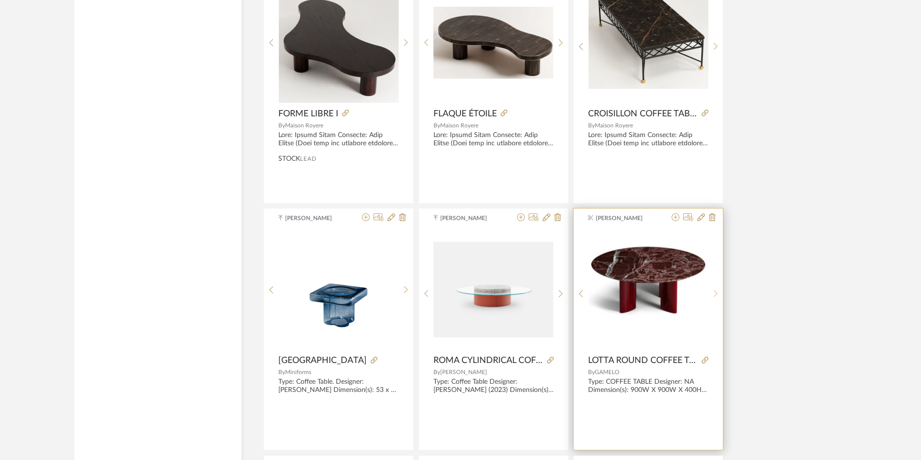
click at [459, 209] on icon at bounding box center [715, 294] width 4 height 8
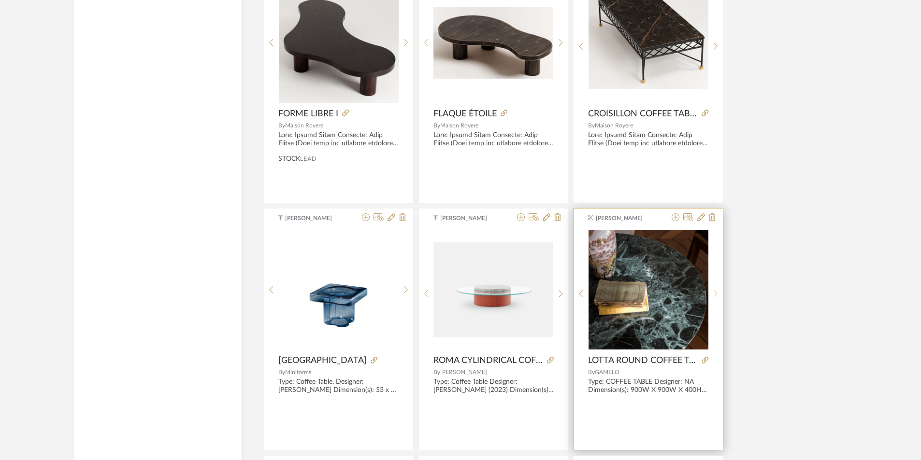
click at [459, 209] on icon at bounding box center [715, 294] width 4 height 8
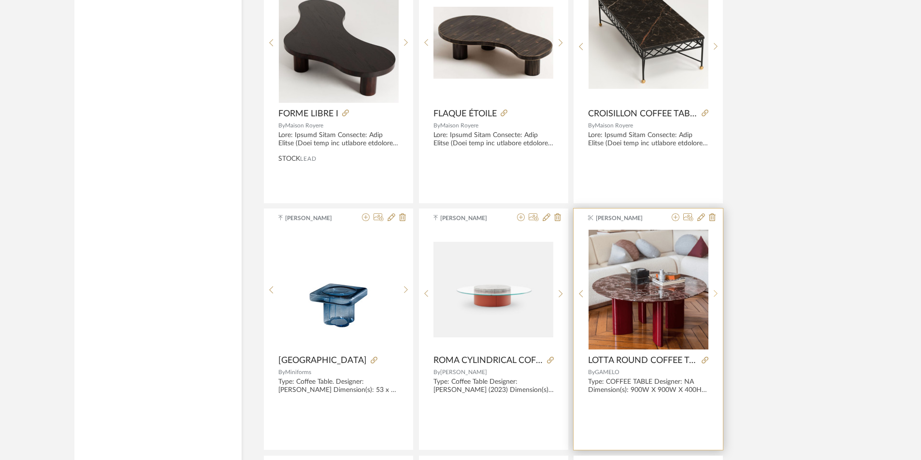
click at [459, 209] on icon at bounding box center [715, 294] width 4 height 8
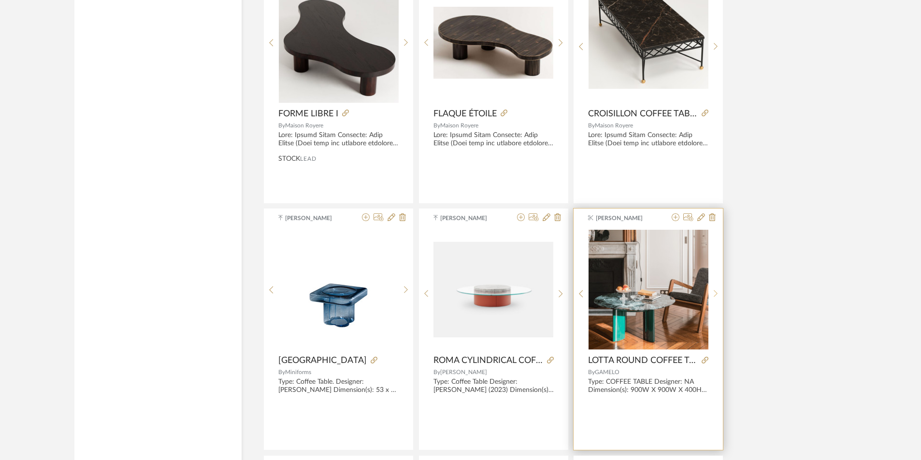
click at [459, 209] on icon at bounding box center [715, 294] width 4 height 8
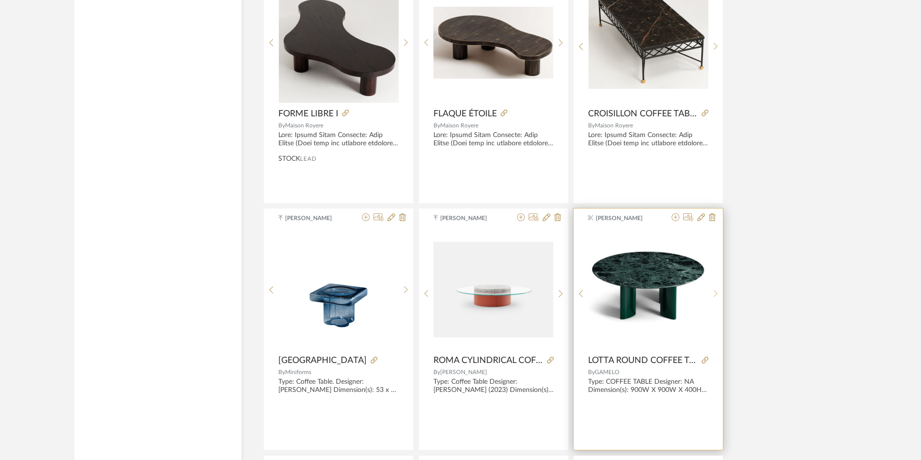
click at [459, 209] on icon at bounding box center [715, 294] width 4 height 8
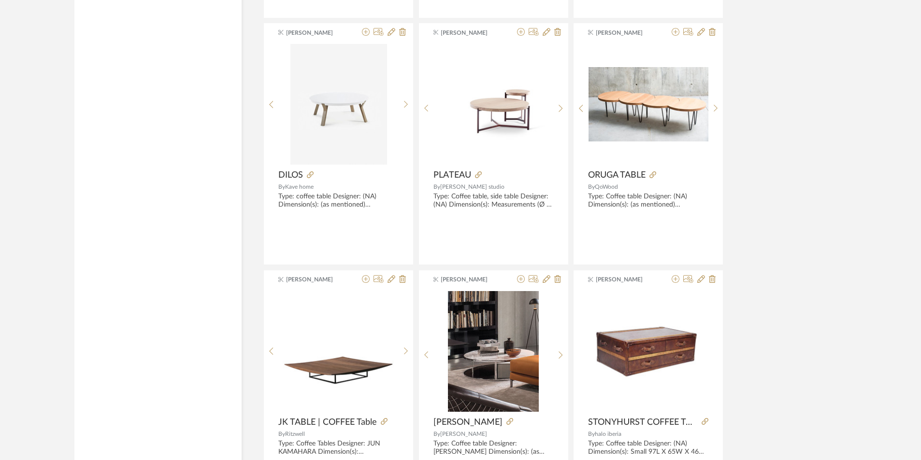
scroll to position [2173, 0]
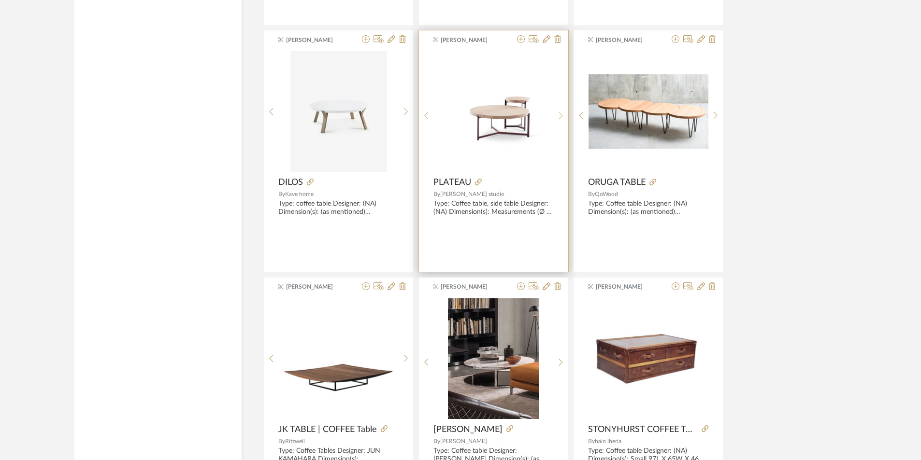
click at [459, 116] on sr-next-btn at bounding box center [560, 116] width 15 height 8
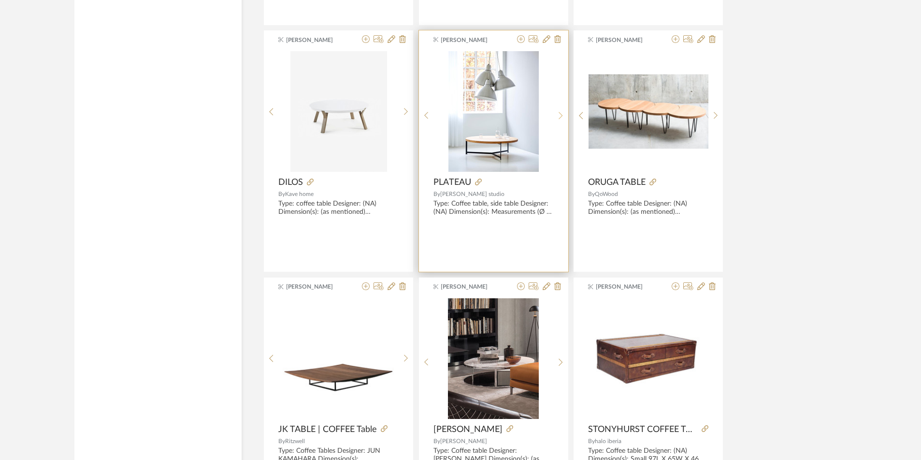
click at [459, 116] on sr-next-btn at bounding box center [560, 116] width 15 height 8
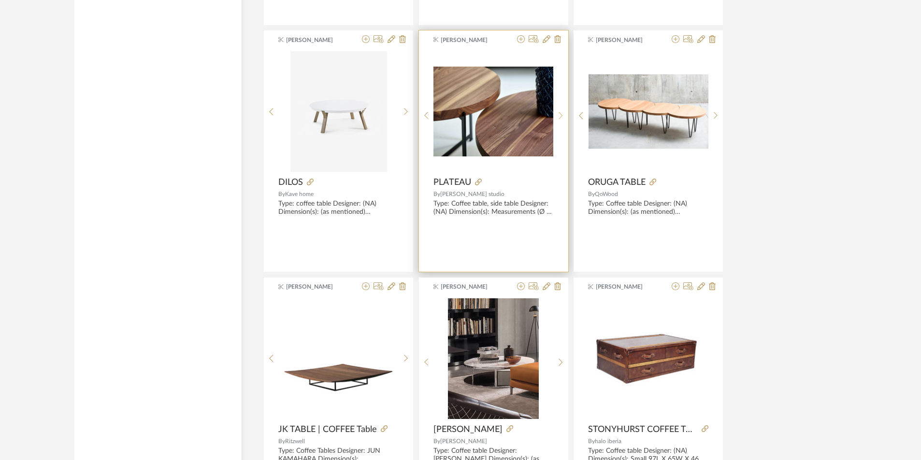
click at [459, 116] on sr-next-btn at bounding box center [560, 116] width 15 height 8
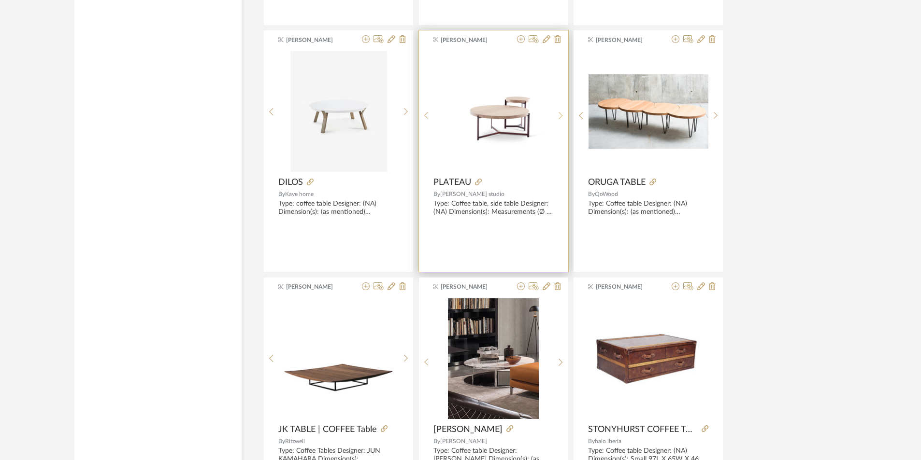
click at [459, 116] on sr-next-btn at bounding box center [560, 116] width 15 height 8
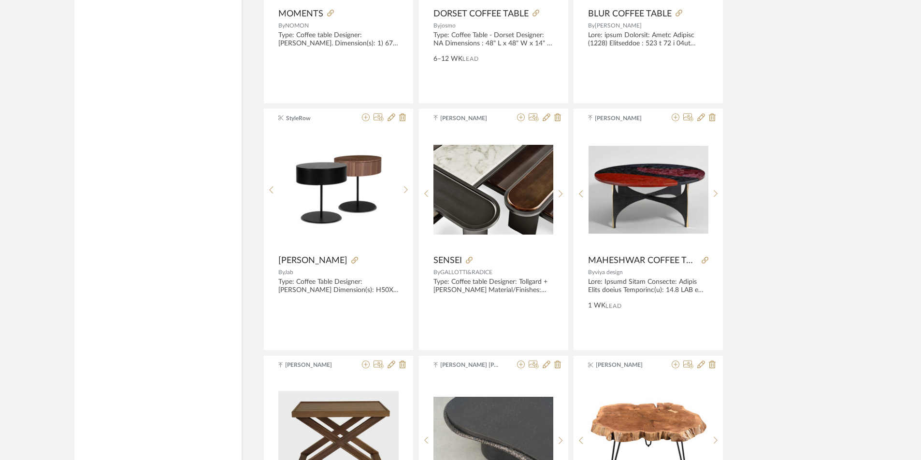
scroll to position [1594, 0]
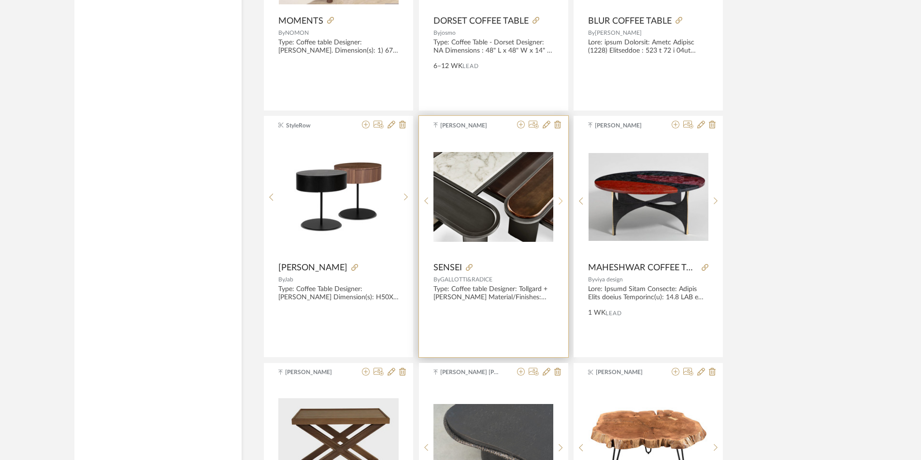
click at [459, 202] on sr-next-btn at bounding box center [560, 201] width 15 height 8
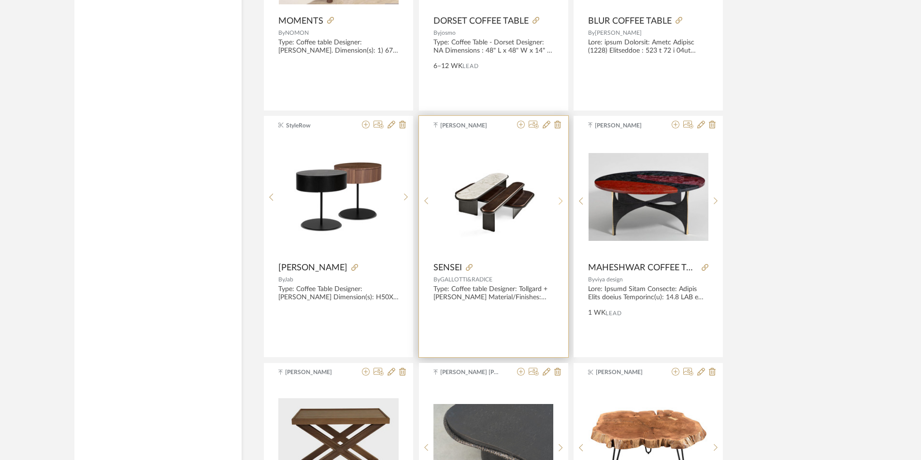
click at [459, 202] on sr-next-btn at bounding box center [560, 201] width 15 height 8
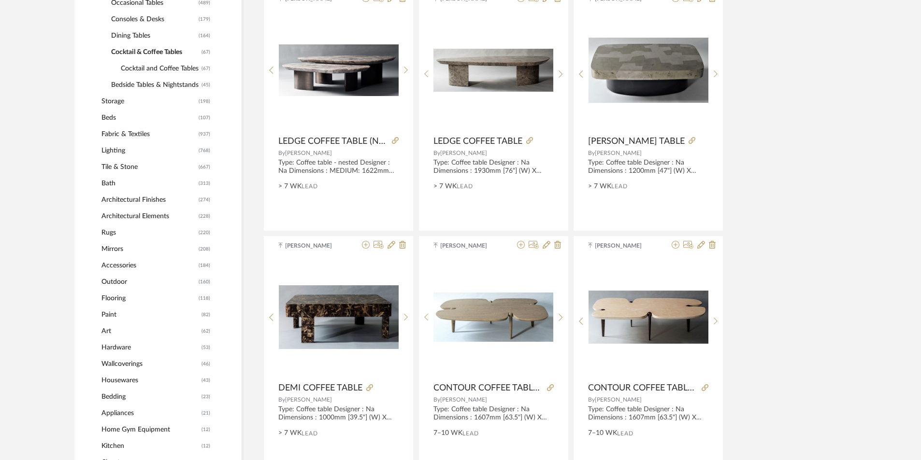
scroll to position [483, 0]
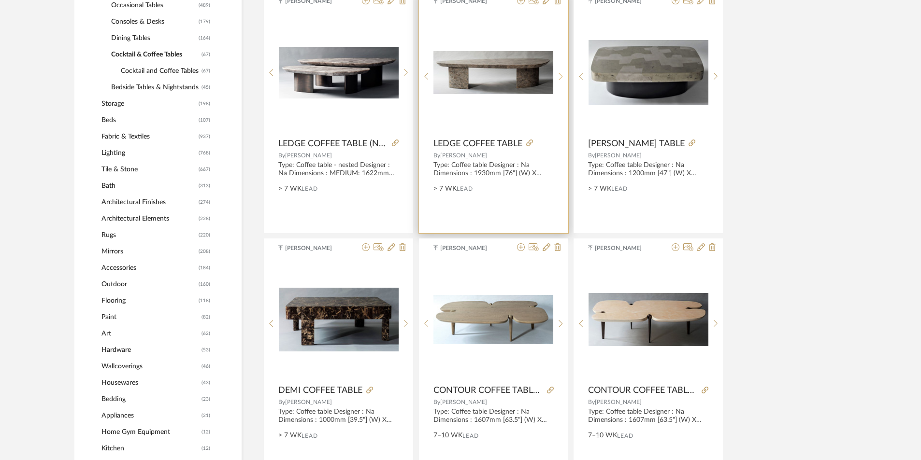
click at [459, 77] on sr-next-btn at bounding box center [560, 76] width 15 height 8
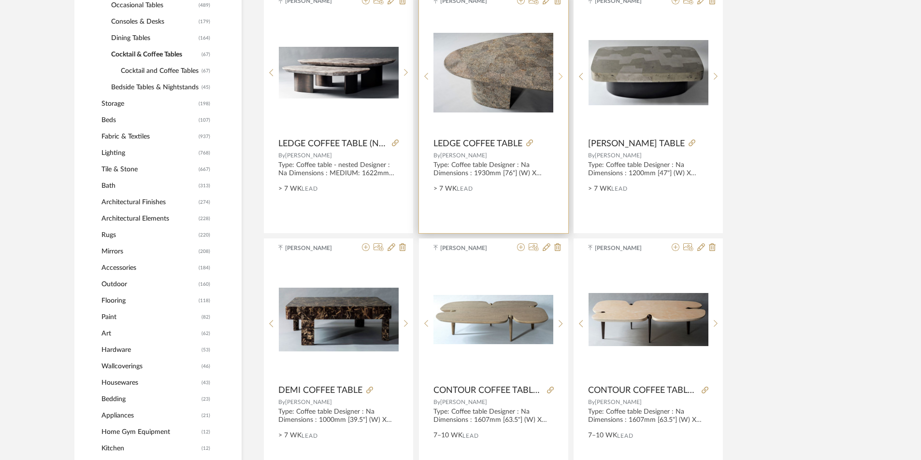
click at [459, 77] on sr-next-btn at bounding box center [560, 76] width 15 height 8
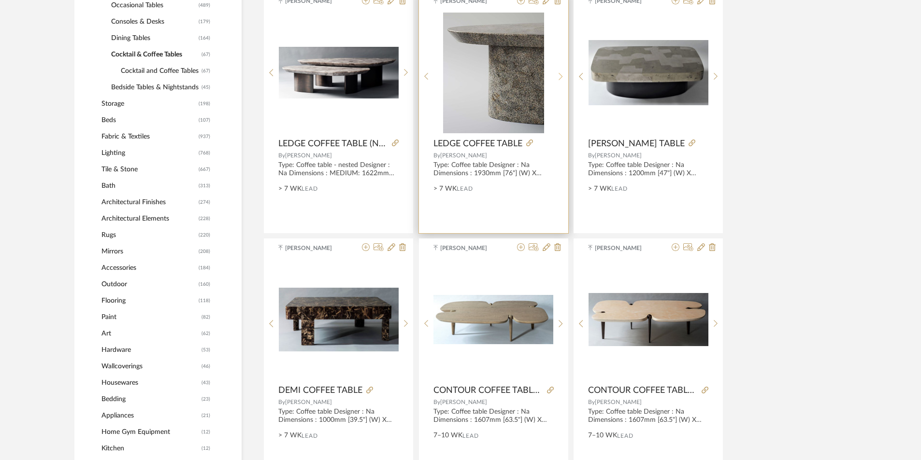
click at [459, 77] on sr-next-btn at bounding box center [560, 76] width 15 height 8
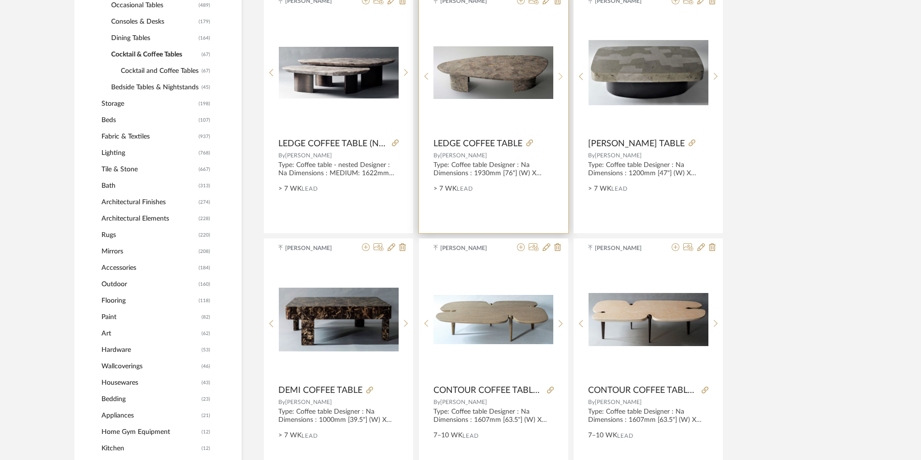
click at [459, 77] on sr-next-btn at bounding box center [560, 76] width 15 height 8
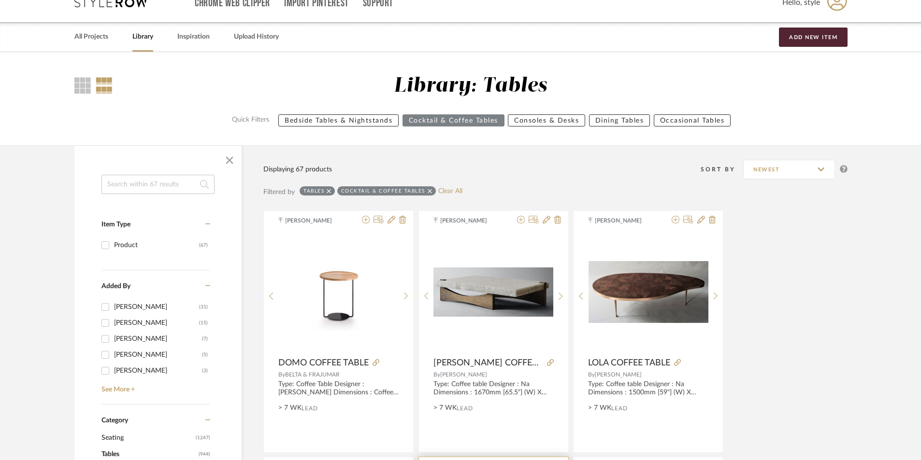
scroll to position [0, 0]
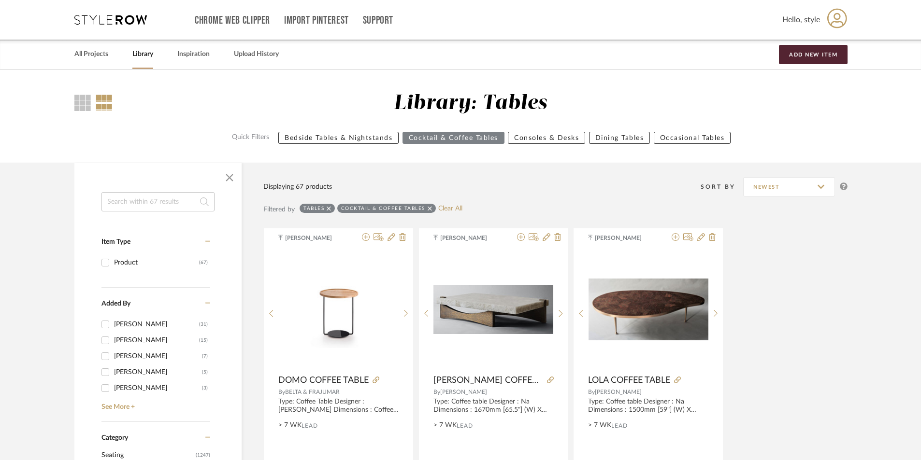
click at [329, 209] on icon at bounding box center [328, 208] width 4 height 7
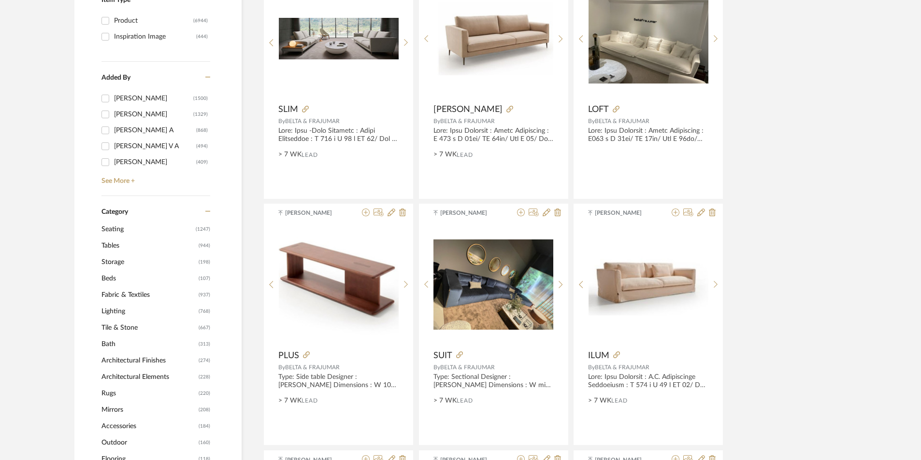
scroll to position [241, 0]
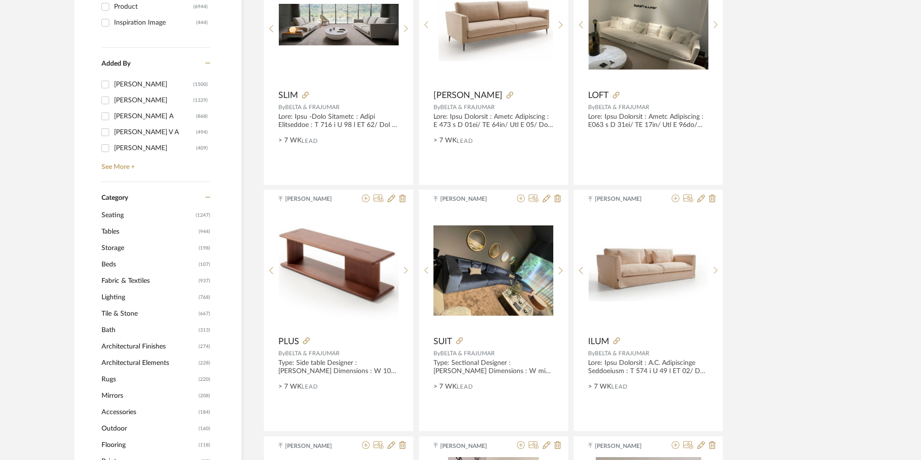
click at [111, 209] on span "Tables" at bounding box center [148, 232] width 95 height 16
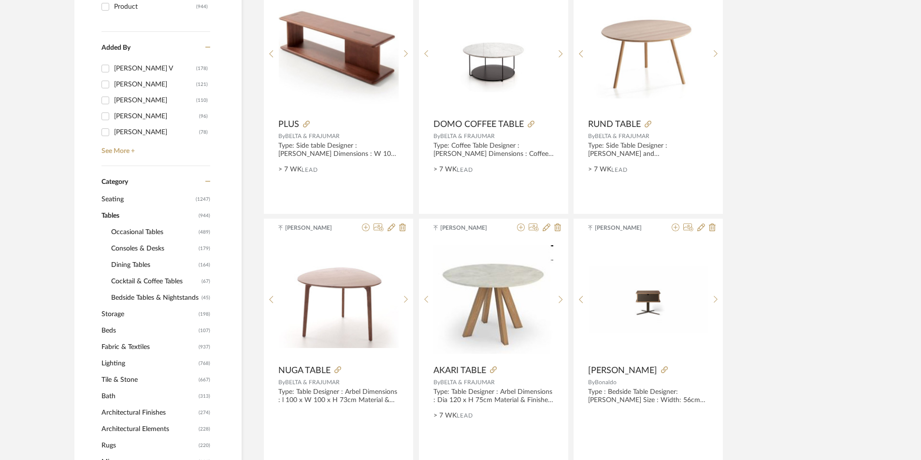
click at [155, 209] on span "Occasional Tables" at bounding box center [153, 232] width 85 height 16
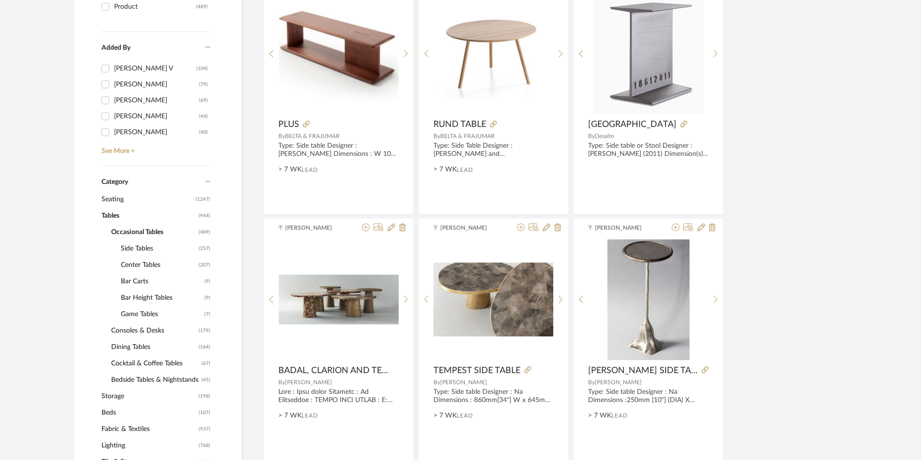
click at [141, 209] on span "Center Tables" at bounding box center [158, 265] width 75 height 16
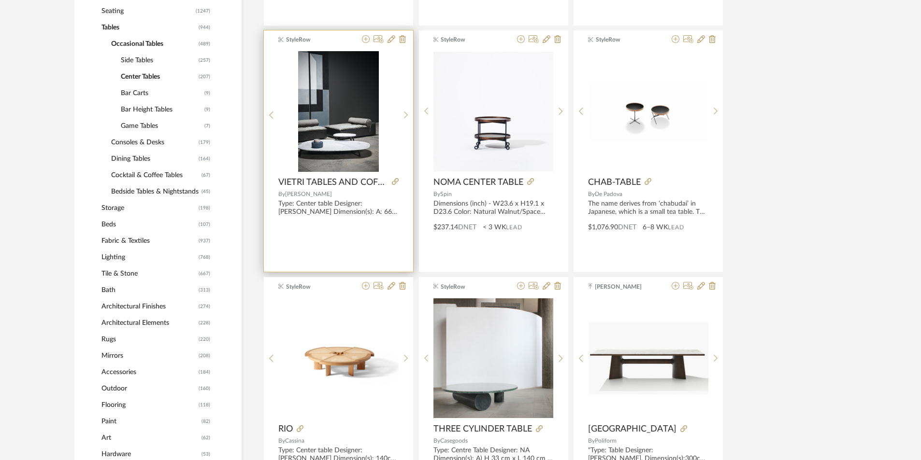
scroll to position [449, 0]
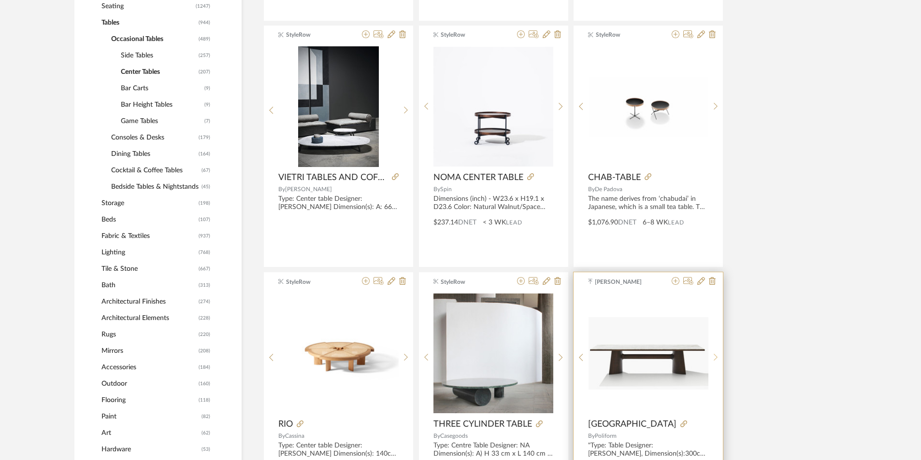
click at [459, 209] on sr-next-btn at bounding box center [715, 358] width 15 height 8
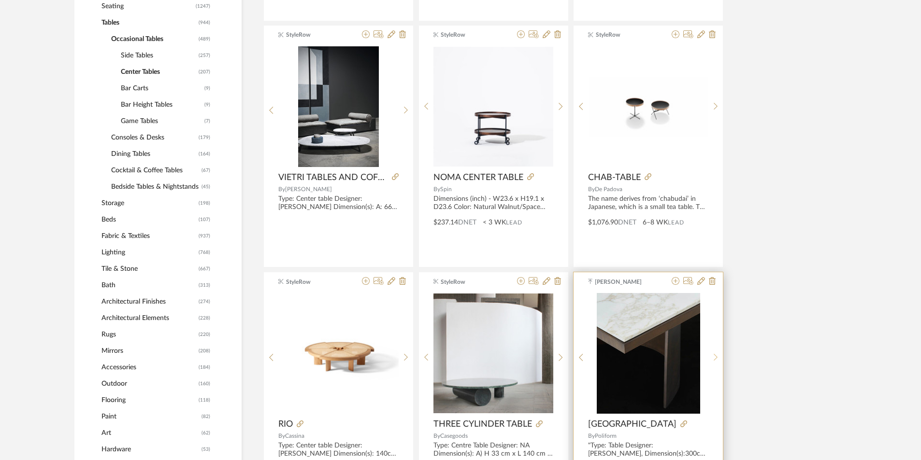
click at [459, 209] on sr-next-btn at bounding box center [715, 358] width 15 height 8
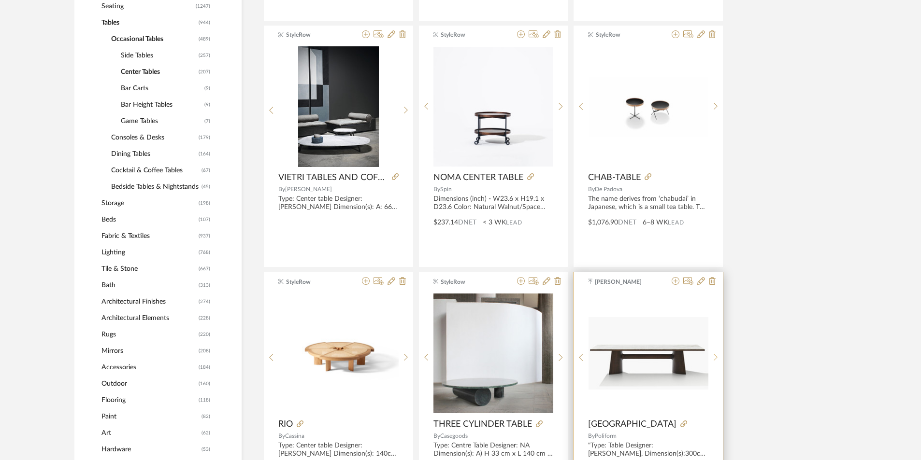
click at [459, 209] on sr-next-btn at bounding box center [715, 358] width 15 height 8
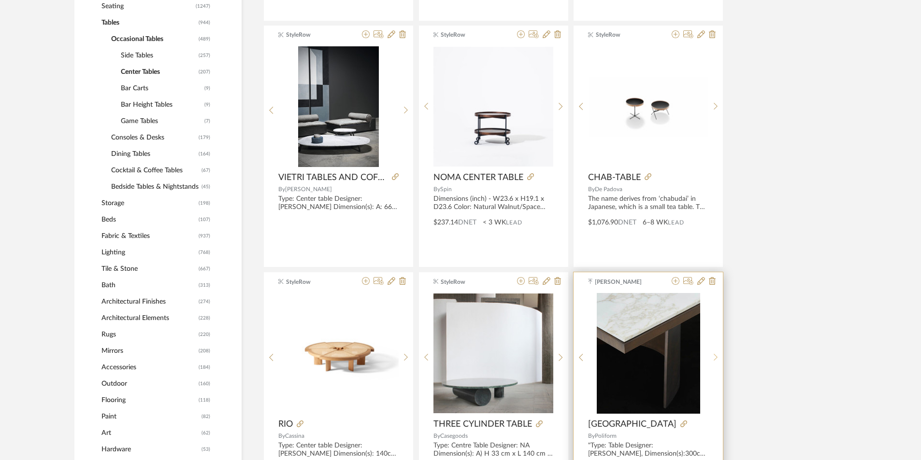
click at [459, 209] on sr-next-btn at bounding box center [715, 358] width 15 height 8
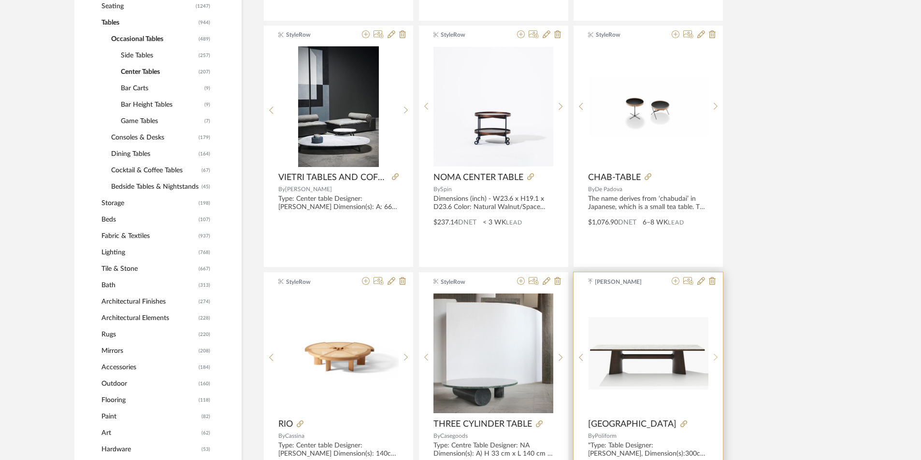
click at [459, 209] on sr-next-btn at bounding box center [715, 358] width 15 height 8
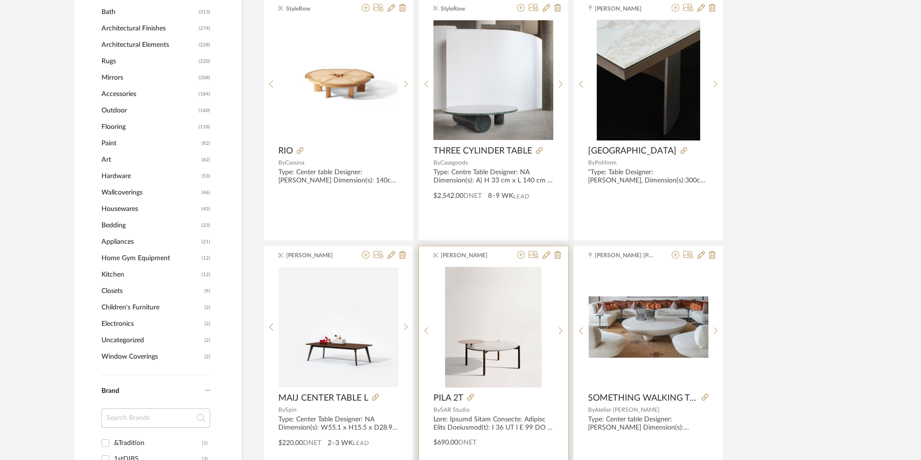
scroll to position [787, 0]
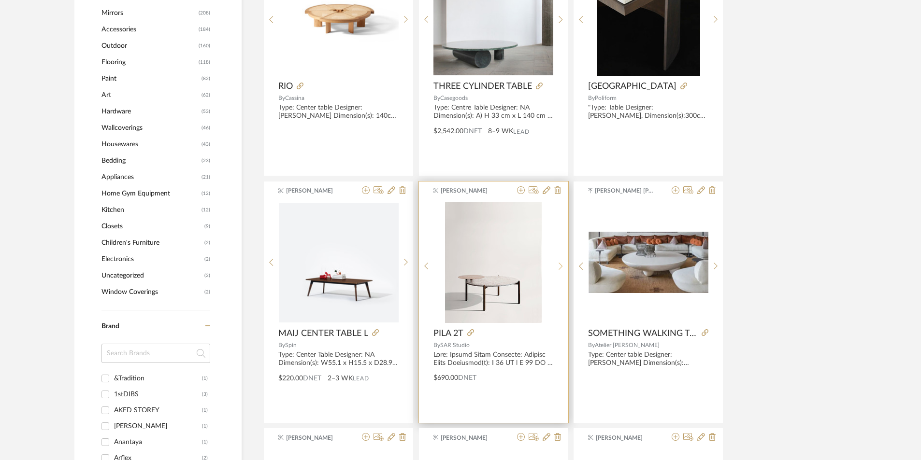
click at [459, 209] on icon at bounding box center [560, 266] width 4 height 8
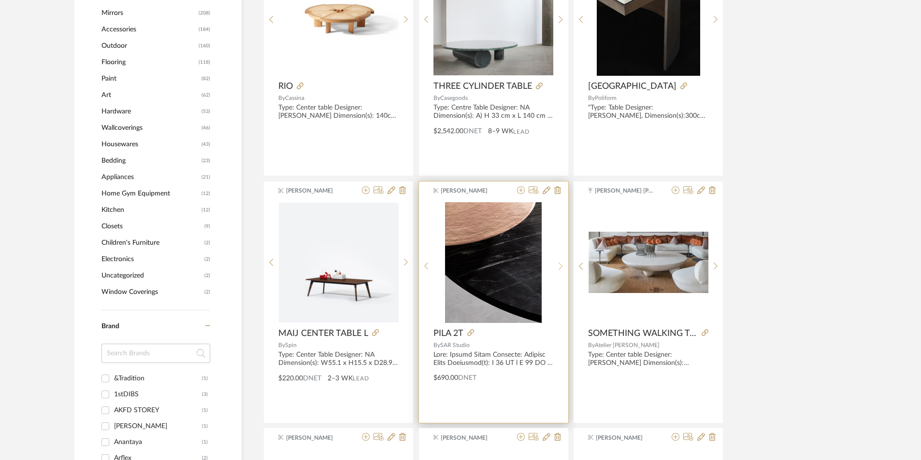
click at [459, 209] on icon at bounding box center [560, 266] width 4 height 8
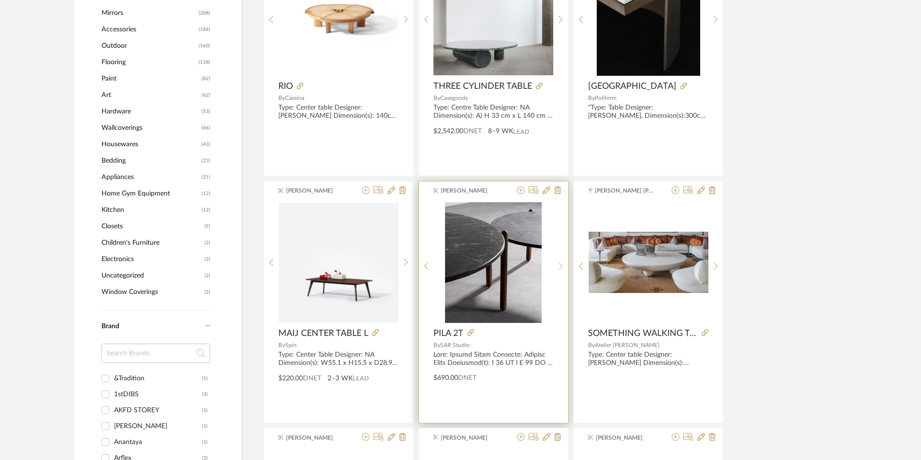
click at [459, 209] on icon at bounding box center [560, 266] width 4 height 8
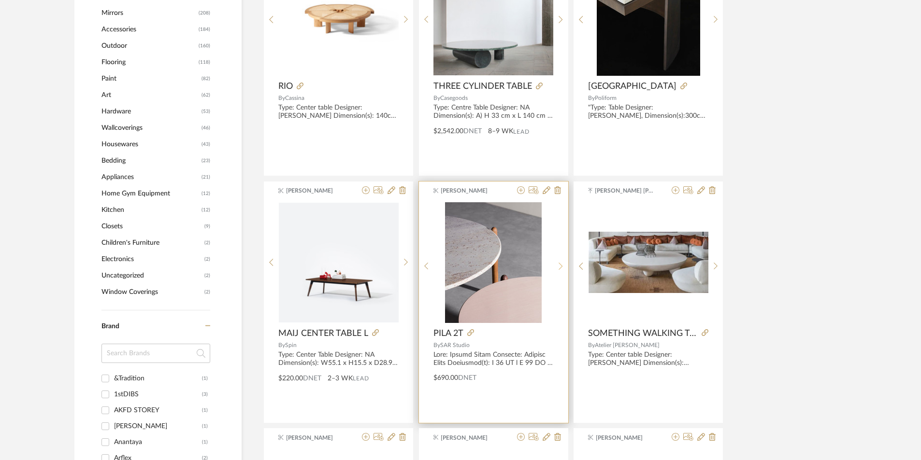
click at [459, 209] on icon at bounding box center [560, 266] width 4 height 8
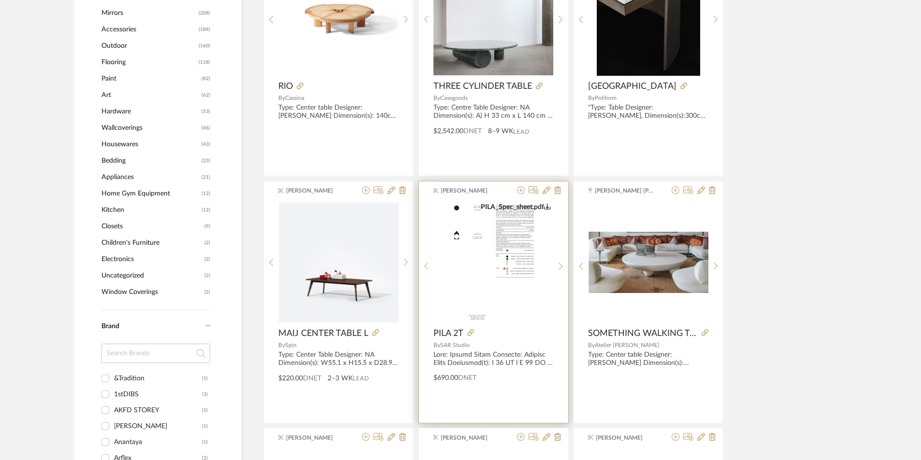
click at [459, 209] on div at bounding box center [508, 333] width 90 height 11
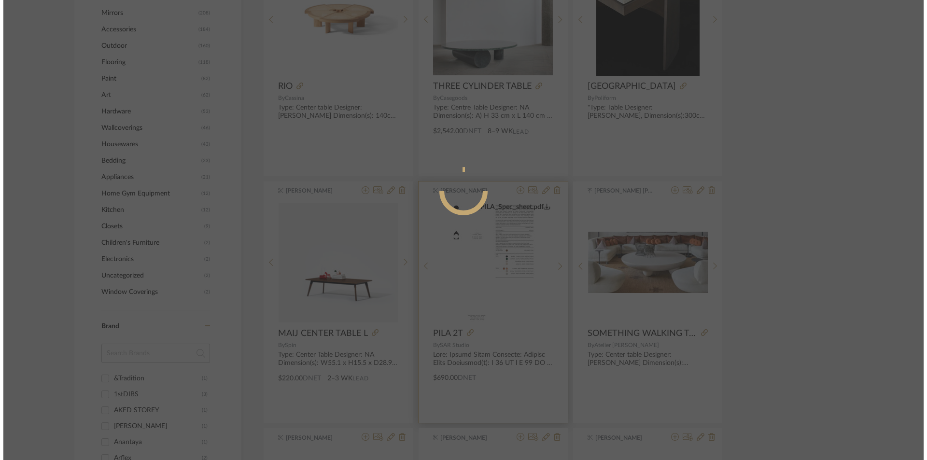
scroll to position [0, 0]
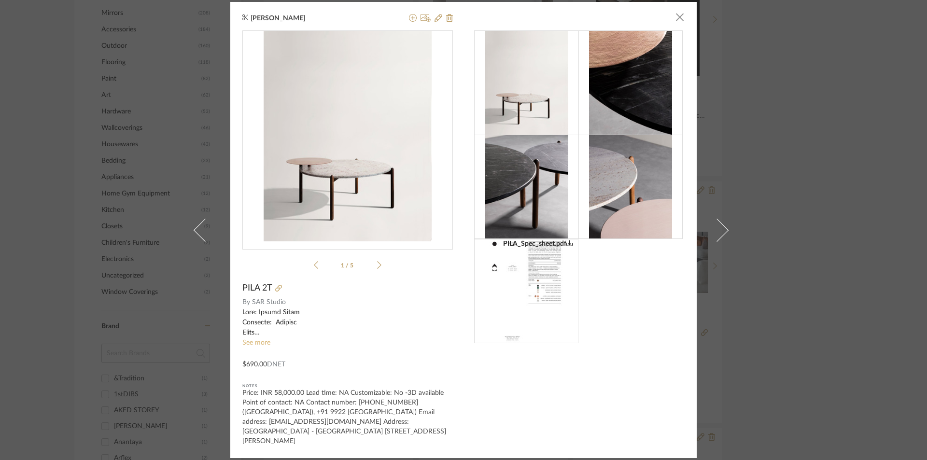
click at [248, 209] on link "See more" at bounding box center [256, 343] width 28 height 7
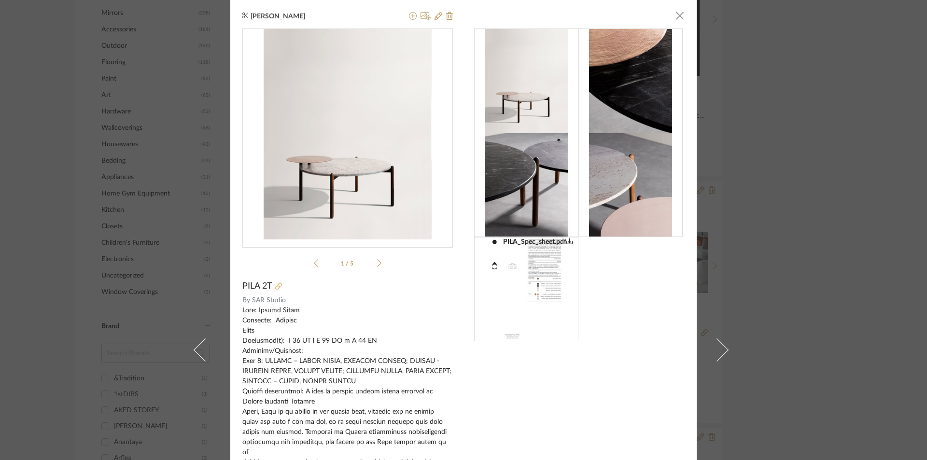
click at [275, 209] on icon at bounding box center [278, 286] width 7 height 7
click at [459, 18] on span "button" at bounding box center [679, 15] width 19 height 19
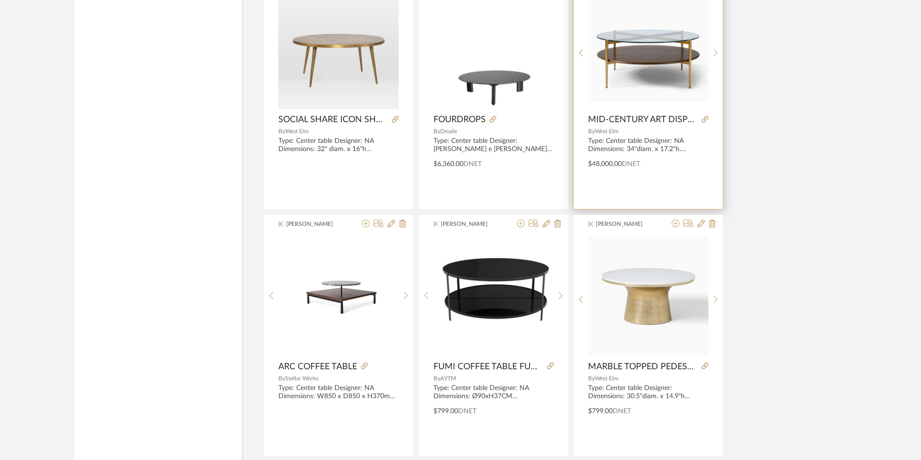
scroll to position [2284, 0]
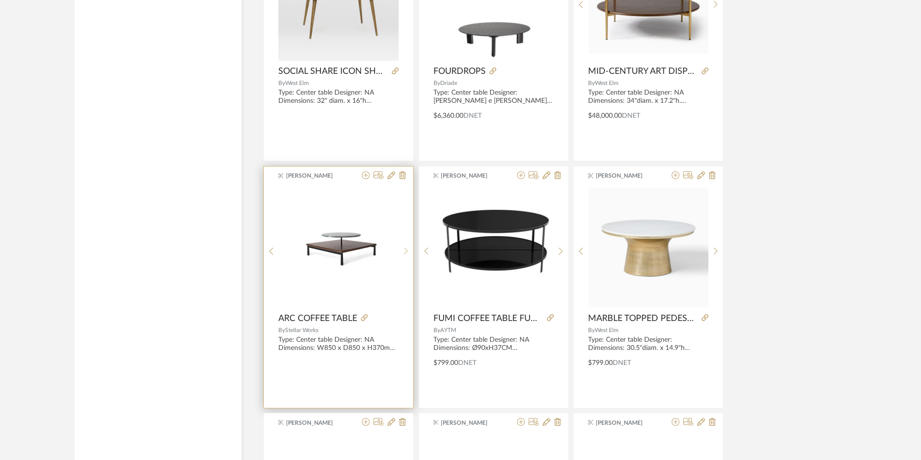
click at [401, 209] on sr-next-btn at bounding box center [405, 251] width 15 height 8
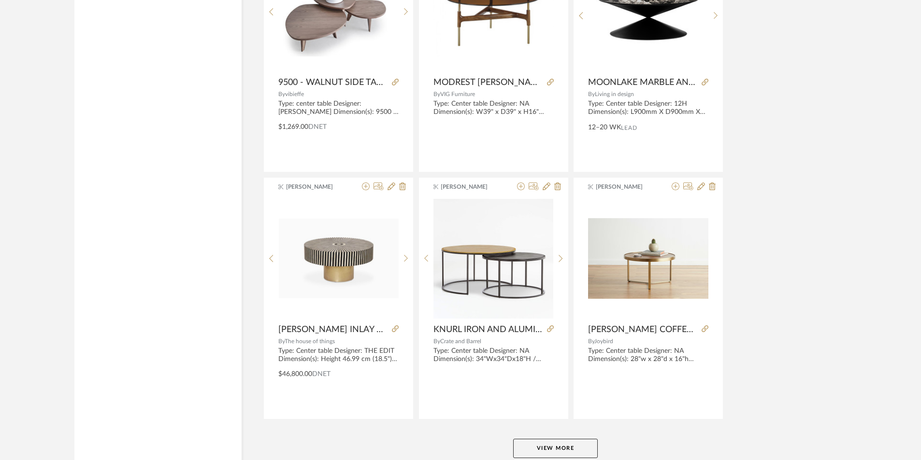
scroll to position [2816, 0]
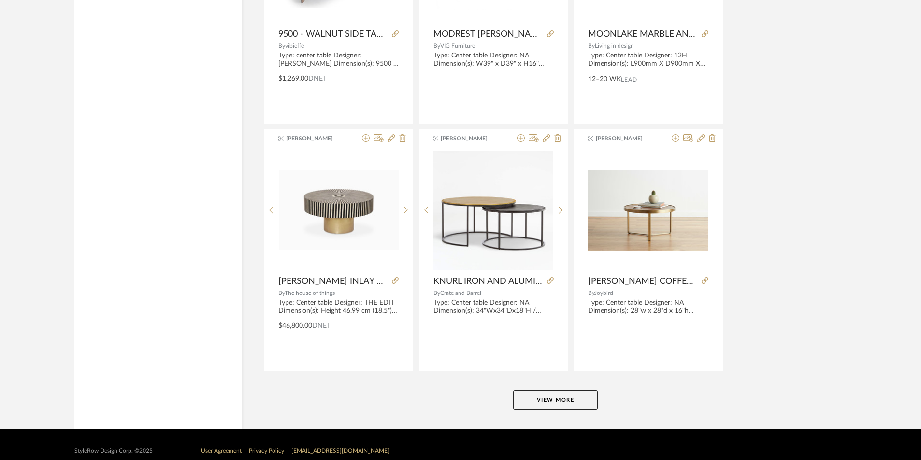
click at [459, 209] on button "View More" at bounding box center [555, 400] width 85 height 19
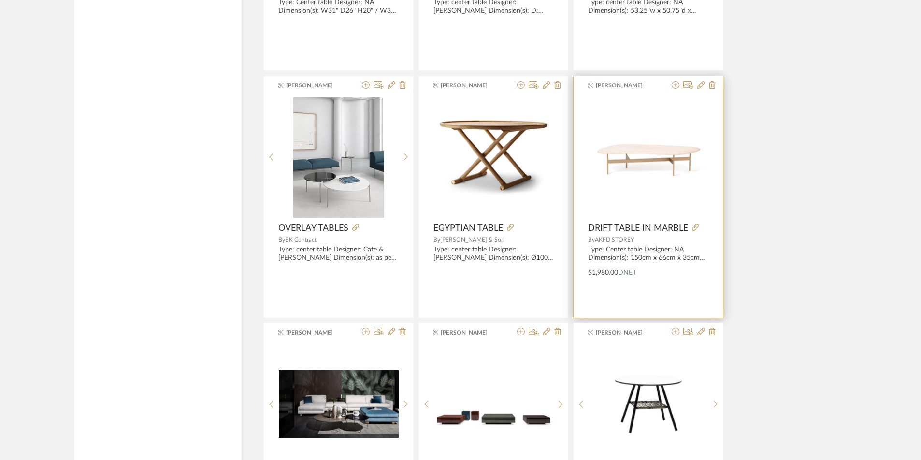
scroll to position [3370, 0]
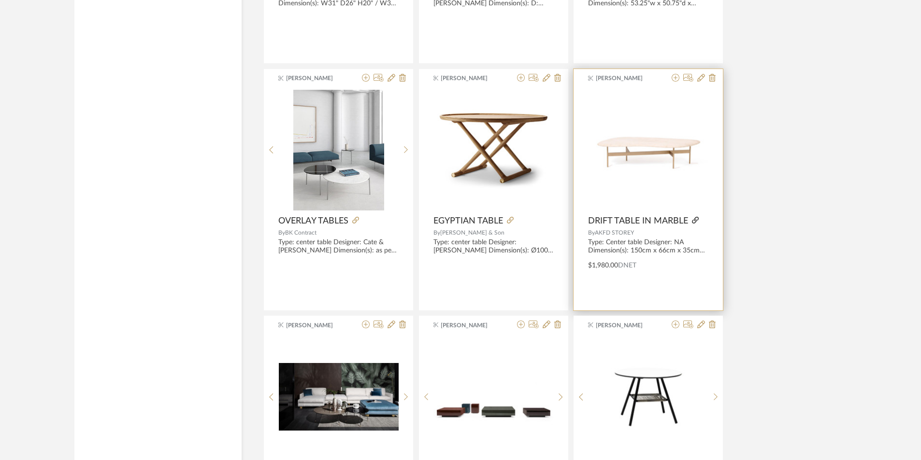
click at [459, 209] on icon at bounding box center [695, 220] width 7 height 7
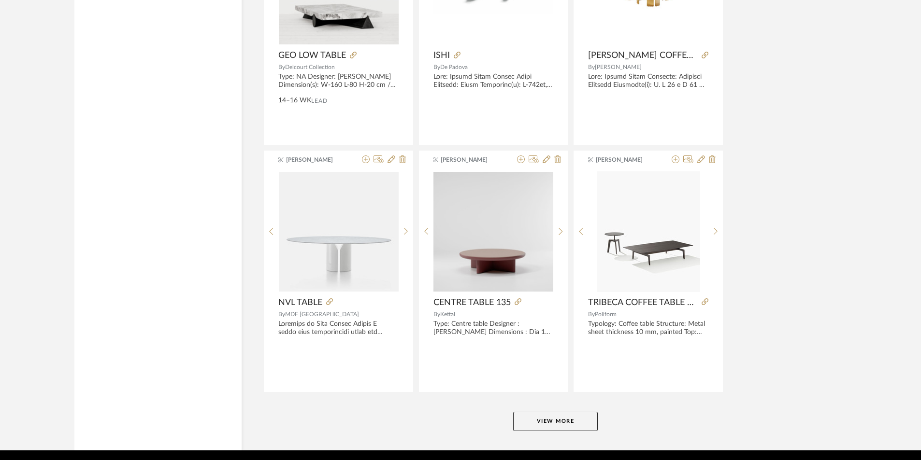
scroll to position [5794, 0]
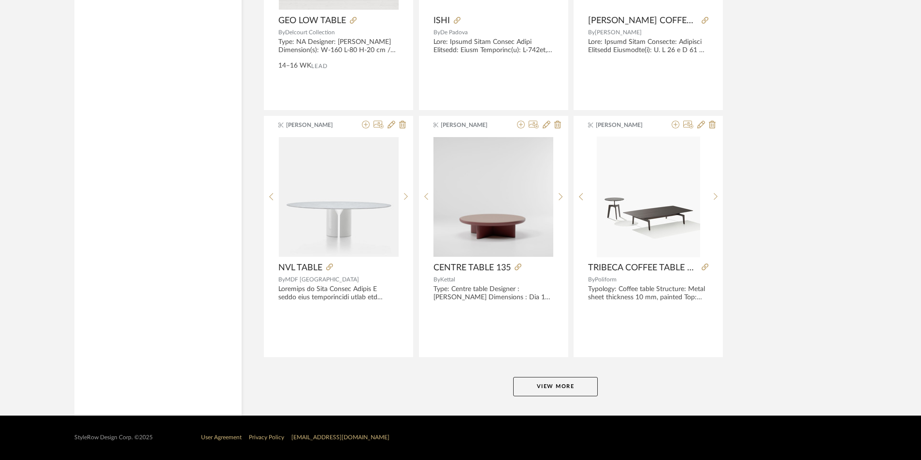
click at [459, 209] on button "View More" at bounding box center [555, 386] width 85 height 19
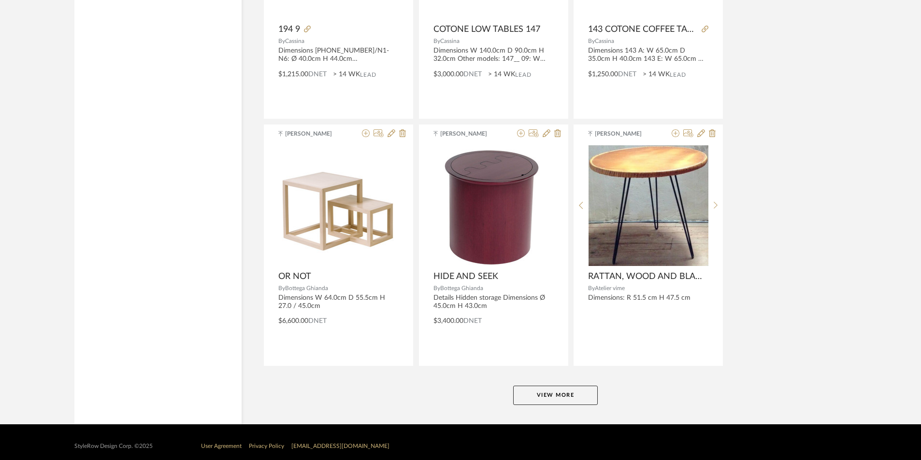
scroll to position [8758, 0]
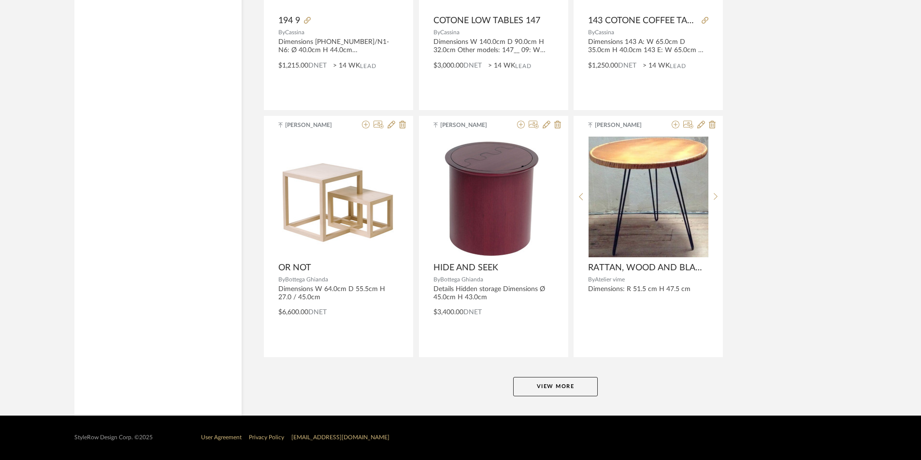
click at [459, 209] on button "View More" at bounding box center [555, 386] width 85 height 19
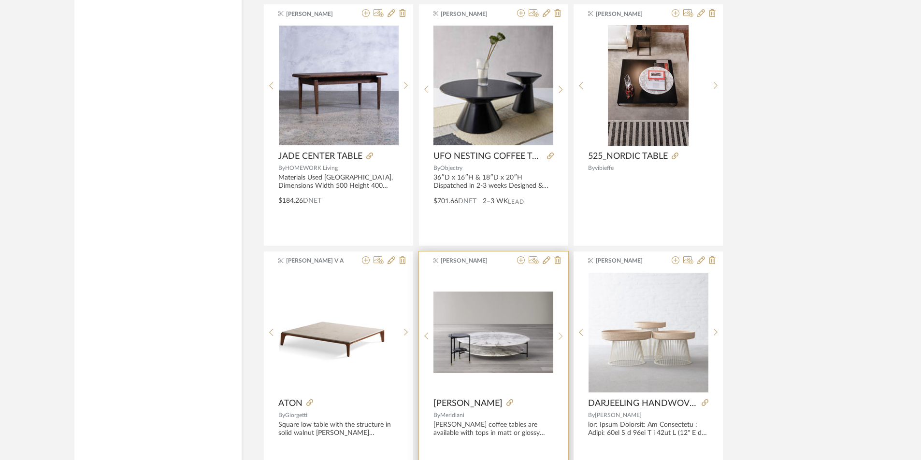
scroll to position [10120, 0]
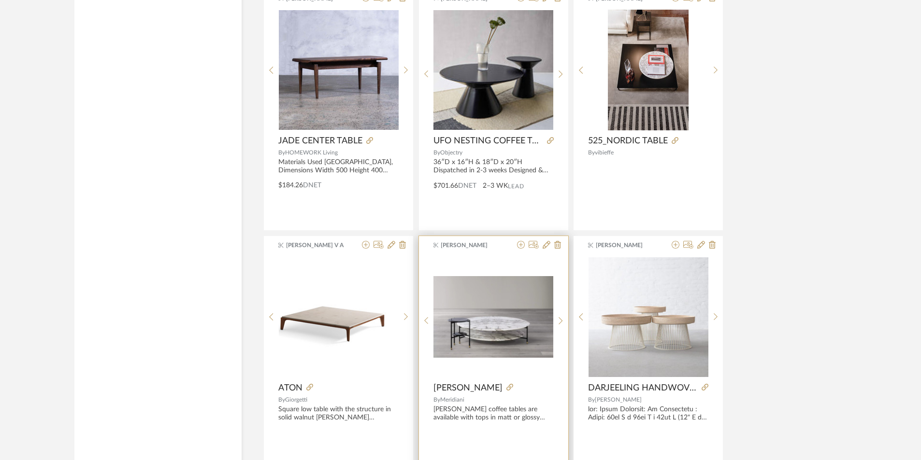
click at [459, 209] on div "Sanjanaa Sivabal ADRIAN By Meridiani Adrian coffee tables are available with to…" at bounding box center [493, 356] width 149 height 241
click at [459, 209] on icon at bounding box center [509, 387] width 7 height 7
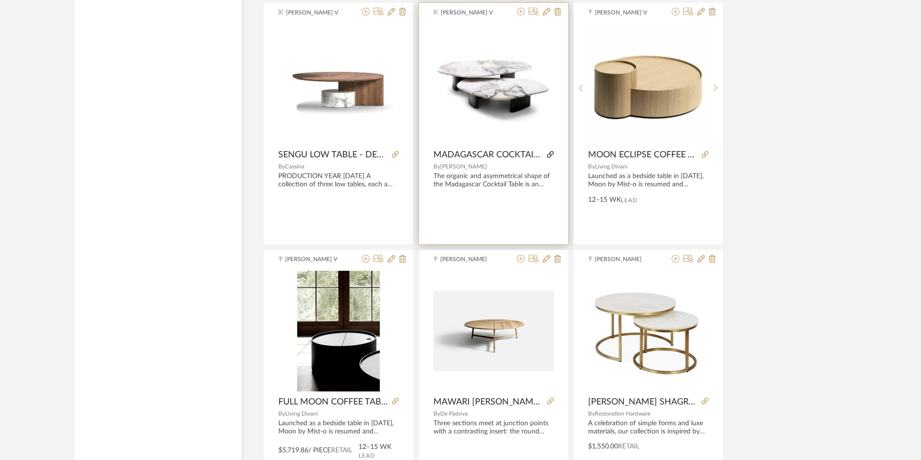
scroll to position [11723, 0]
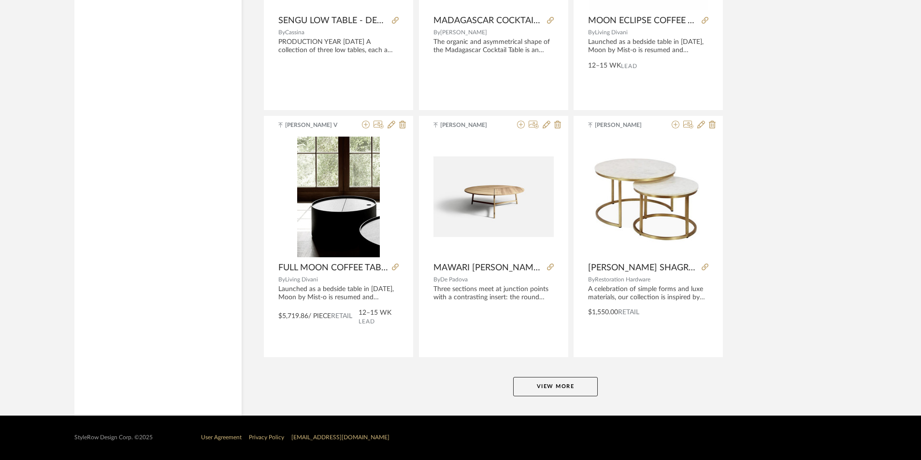
click at [459, 209] on button "View More" at bounding box center [555, 386] width 85 height 19
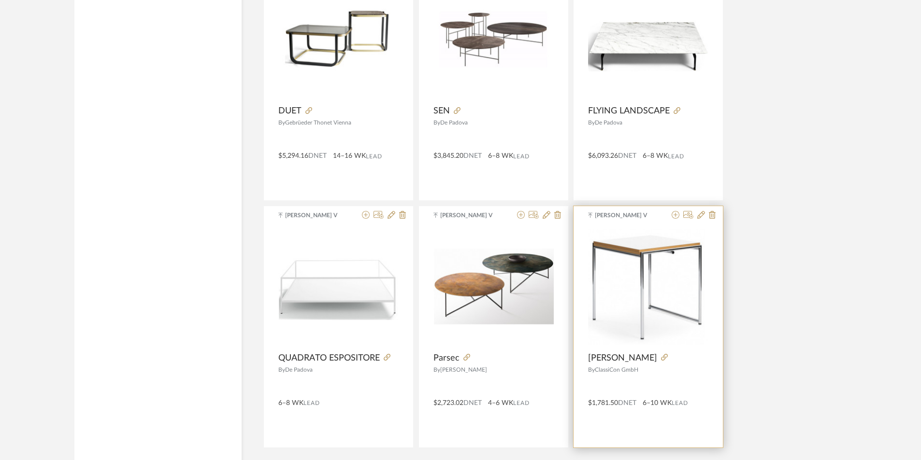
scroll to position [14630, 0]
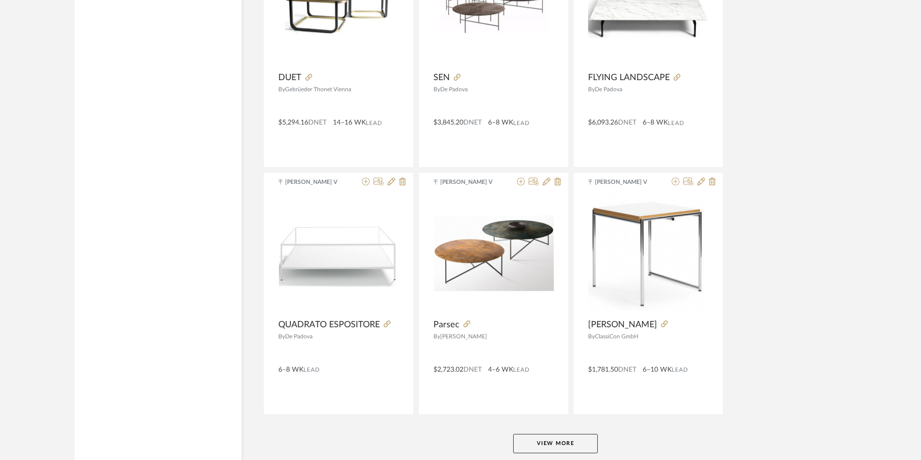
click at [459, 209] on button "View More" at bounding box center [555, 443] width 85 height 19
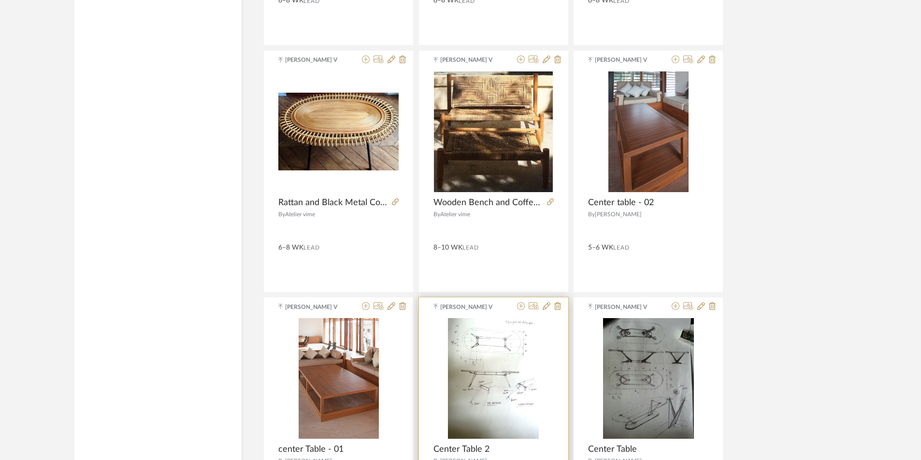
scroll to position [16727, 0]
